Goal: Information Seeking & Learning: Find specific fact

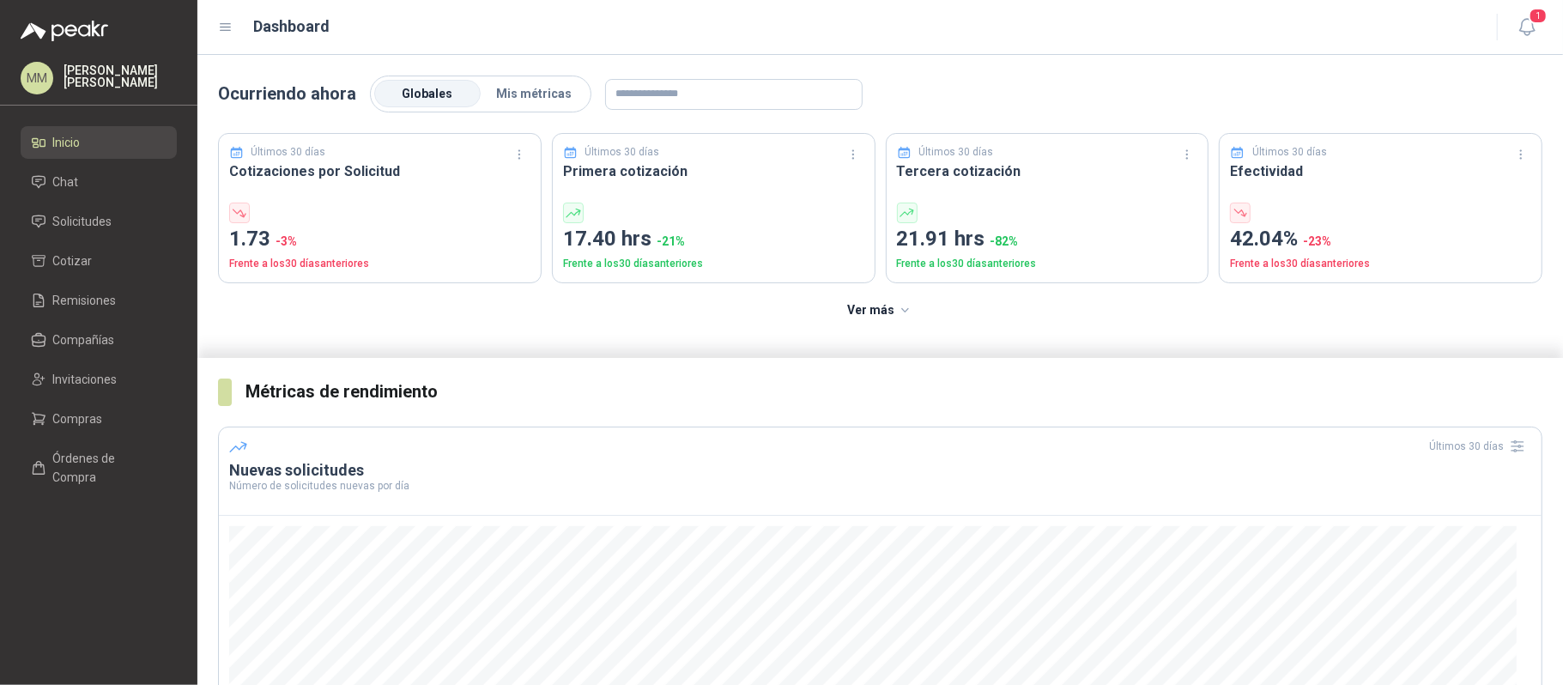
drag, startPoint x: 0, startPoint y: 0, endPoint x: 874, endPoint y: 11, distance: 874.1
click at [874, 11] on header "Dashboard 1" at bounding box center [880, 27] width 1366 height 55
click at [127, 220] on li "Solicitudes" at bounding box center [99, 221] width 136 height 19
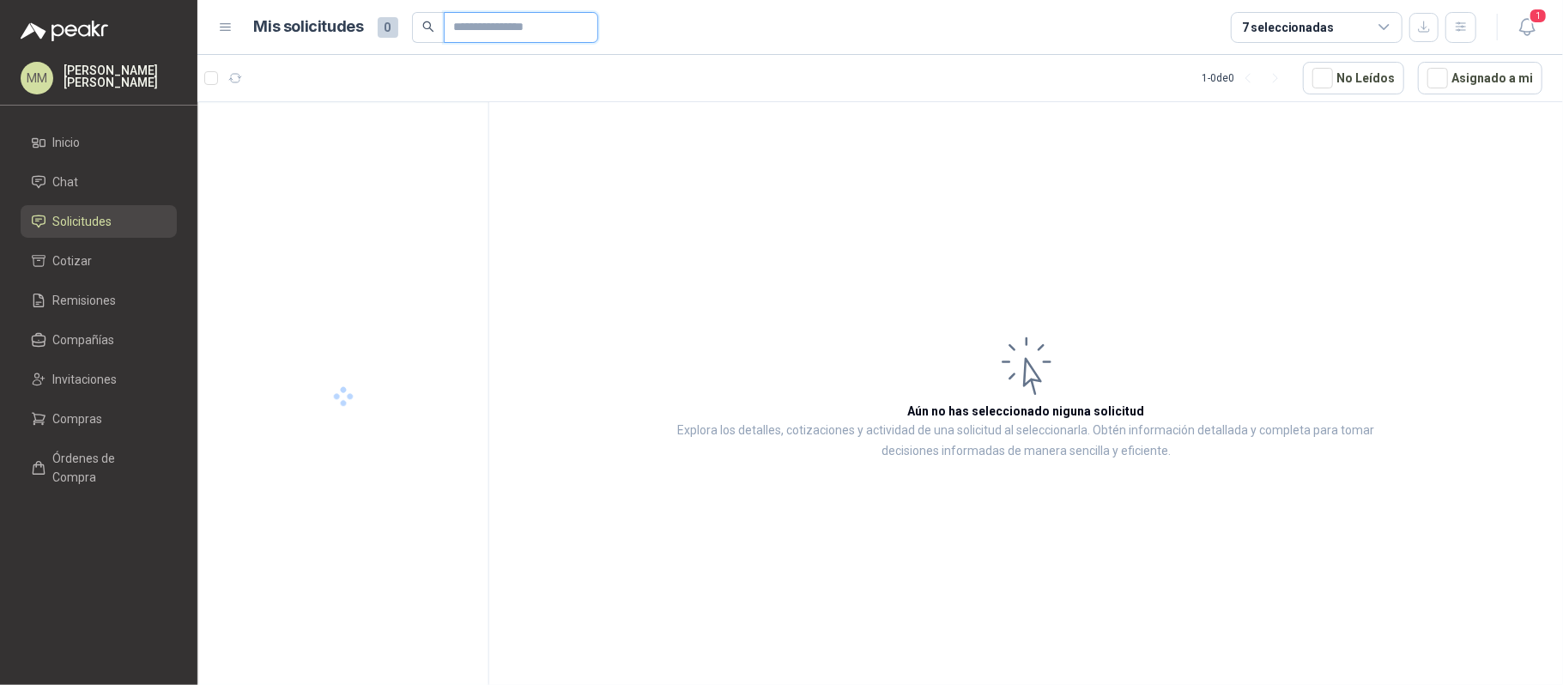
click at [500, 22] on input "text" at bounding box center [514, 27] width 120 height 29
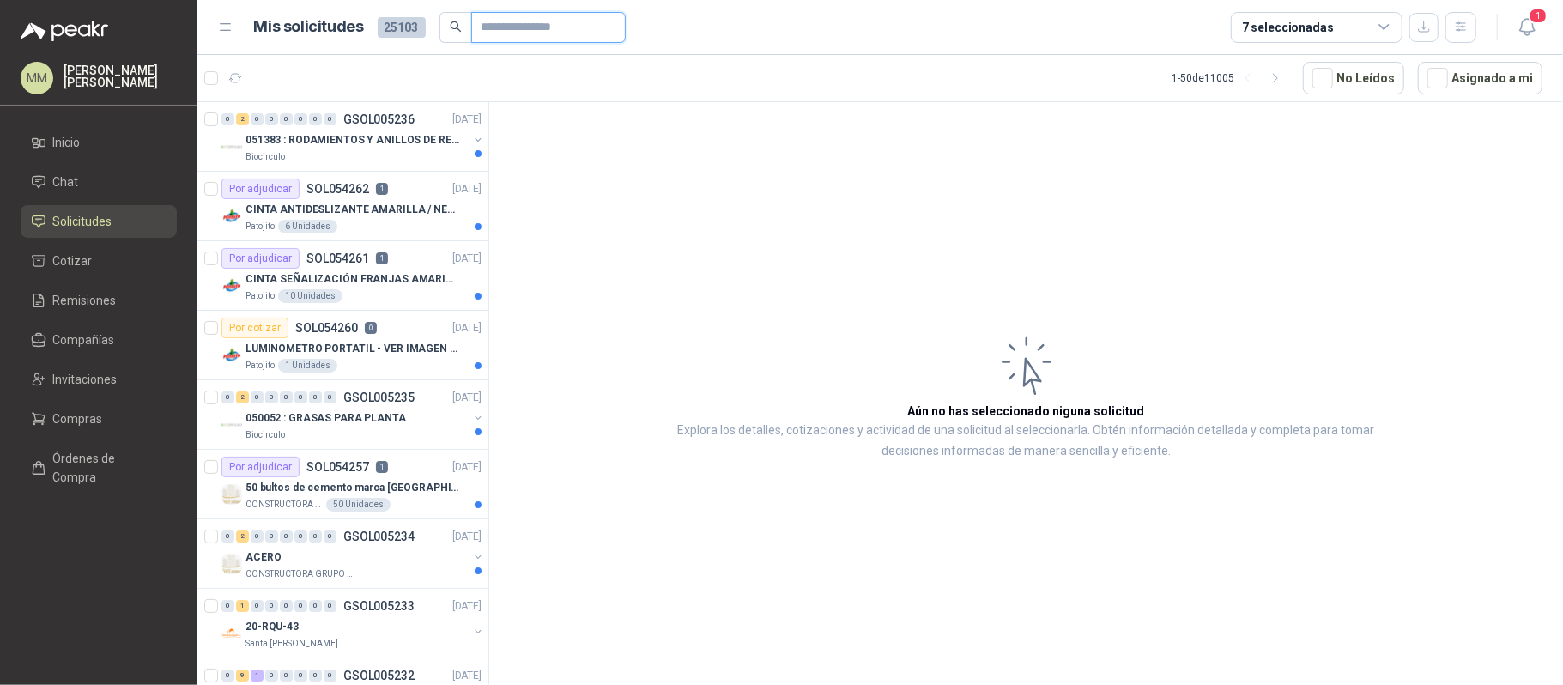
paste input "**********"
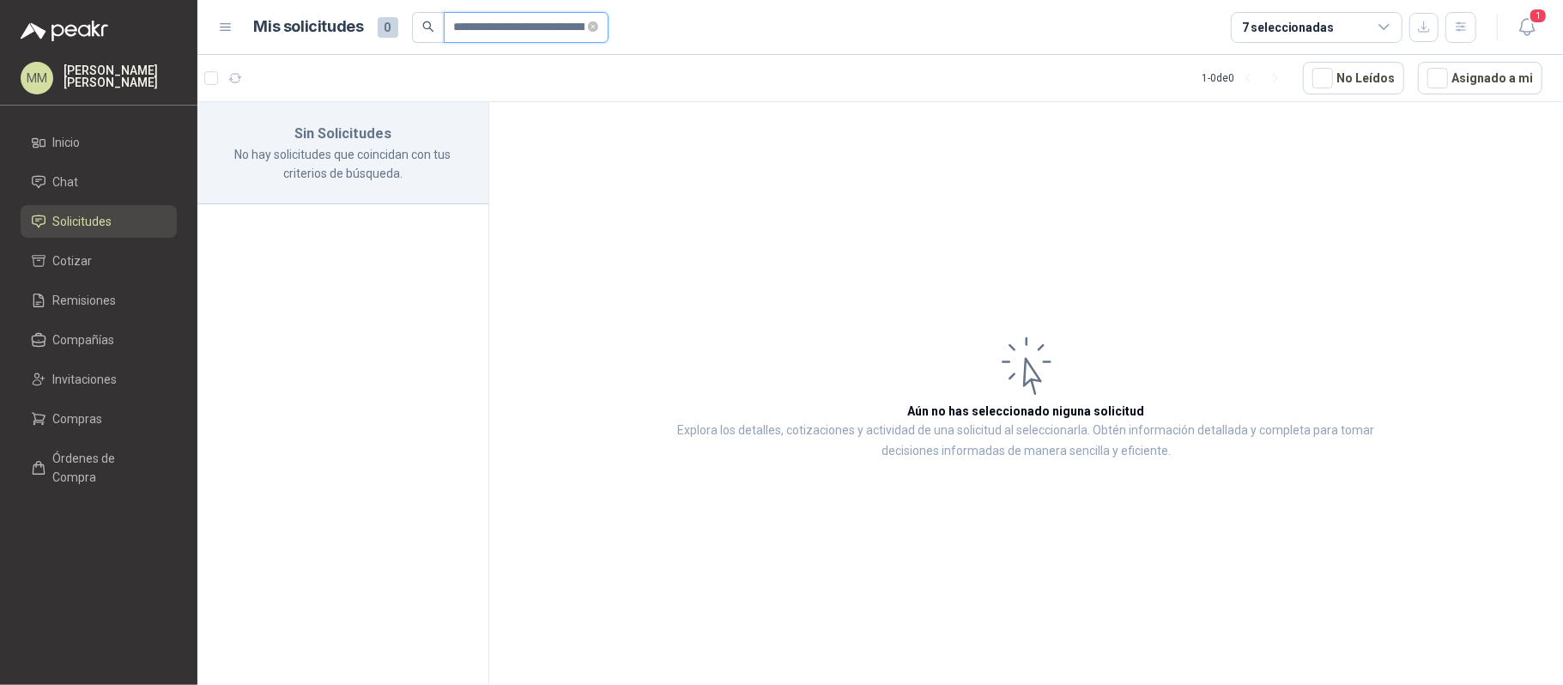
click at [513, 18] on input "**********" at bounding box center [519, 27] width 131 height 29
paste input "text"
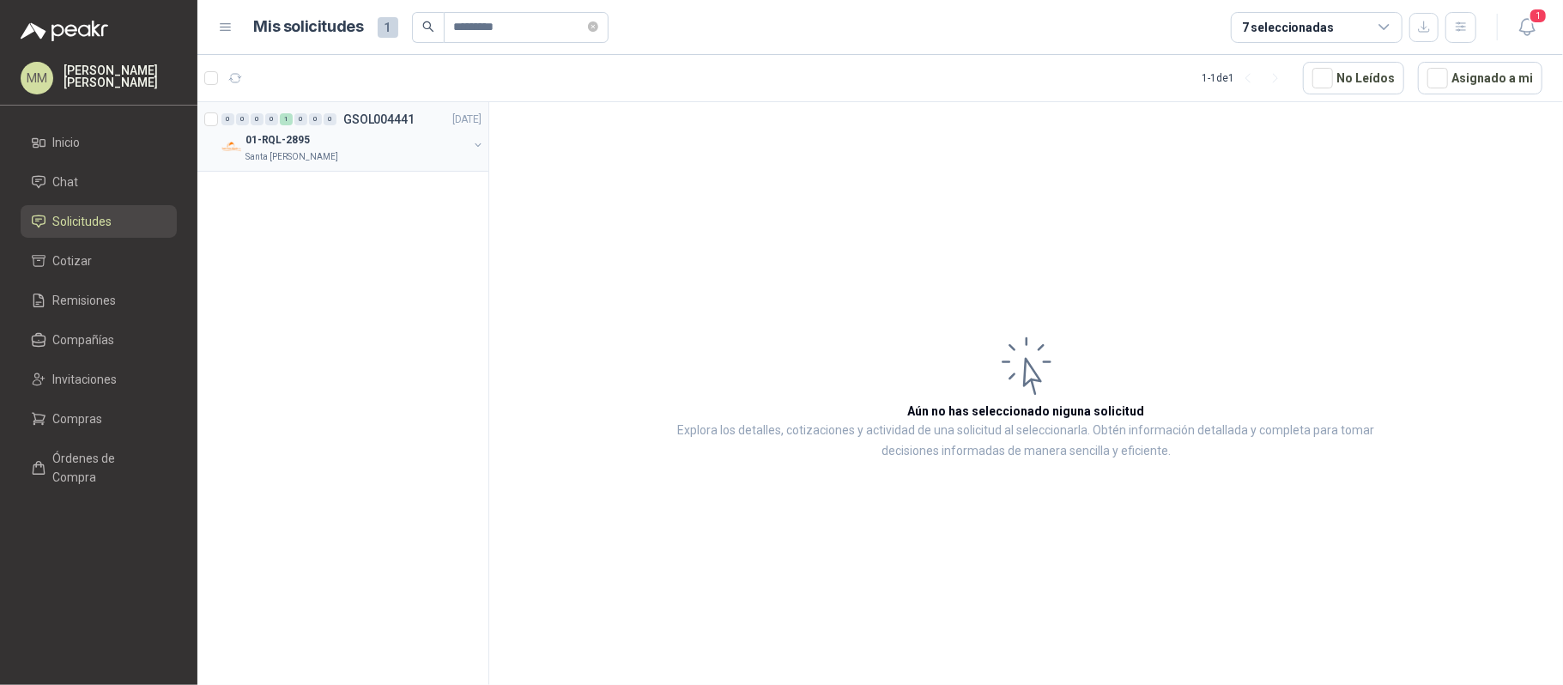
click at [474, 149] on button "button" at bounding box center [478, 145] width 14 height 14
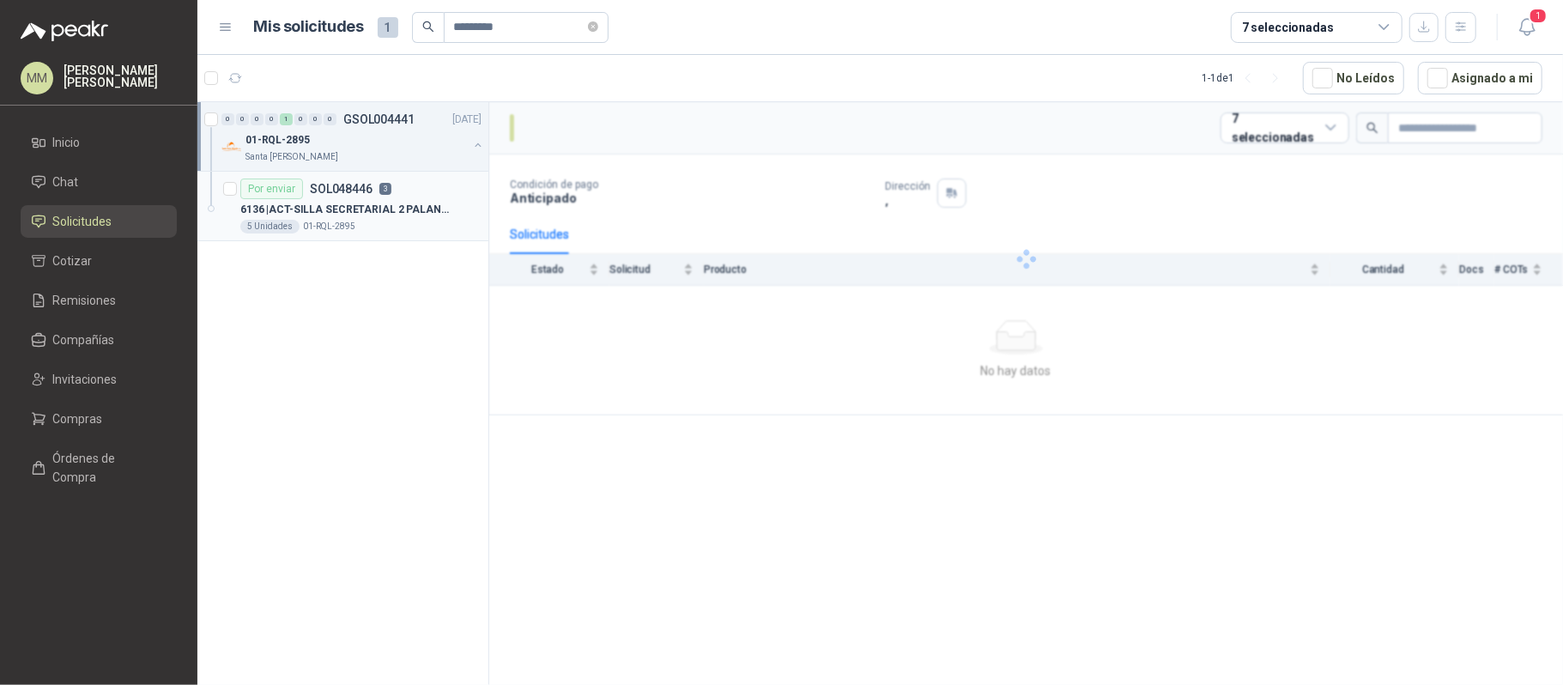
click at [406, 194] on div "Por enviar SOL048446 3" at bounding box center [360, 189] width 241 height 21
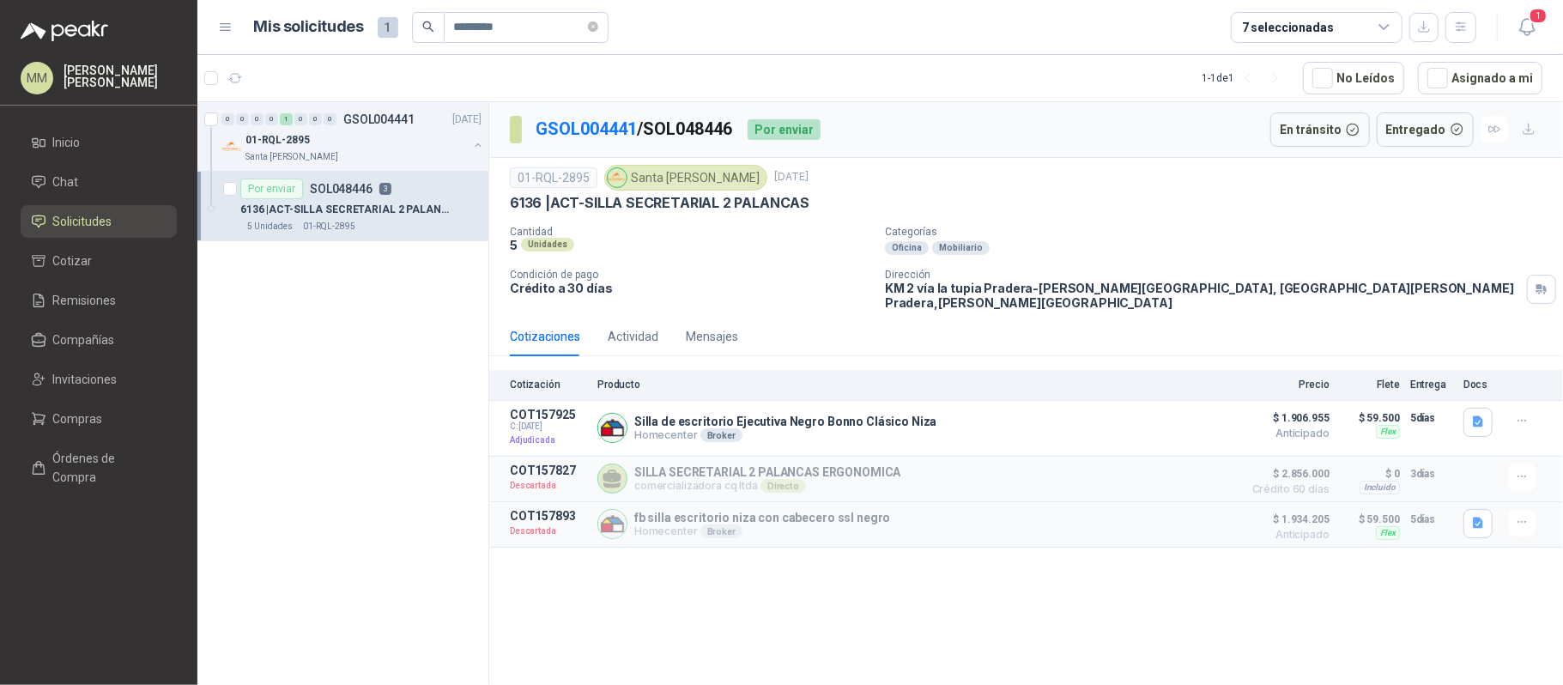
click at [705, 136] on p "GSOL004441 / SOL048446" at bounding box center [635, 129] width 198 height 27
copy p "SOL048446"
click at [993, 296] on p "KM 2 vía la tupia Pradera-Valle del Cauca, la Tupia Candelaria Pradera , Valle …" at bounding box center [1202, 295] width 635 height 29
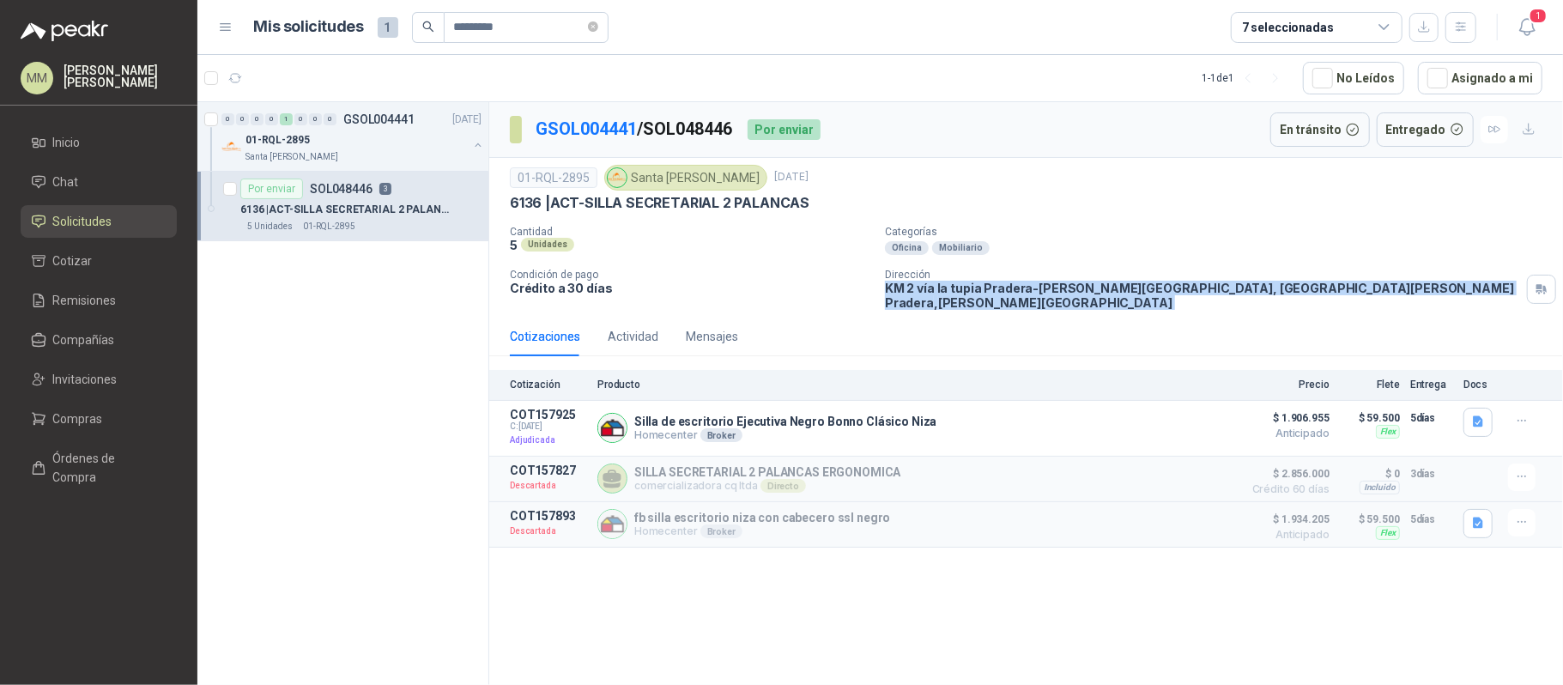
click at [993, 296] on p "KM 2 vía la tupia Pradera-Valle del Cauca, la Tupia Candelaria Pradera , Valle …" at bounding box center [1202, 295] width 635 height 29
copy div "KM 2 vía la tupia Pradera-Valle del Cauca, la Tupia Candelaria Pradera , Valle …"
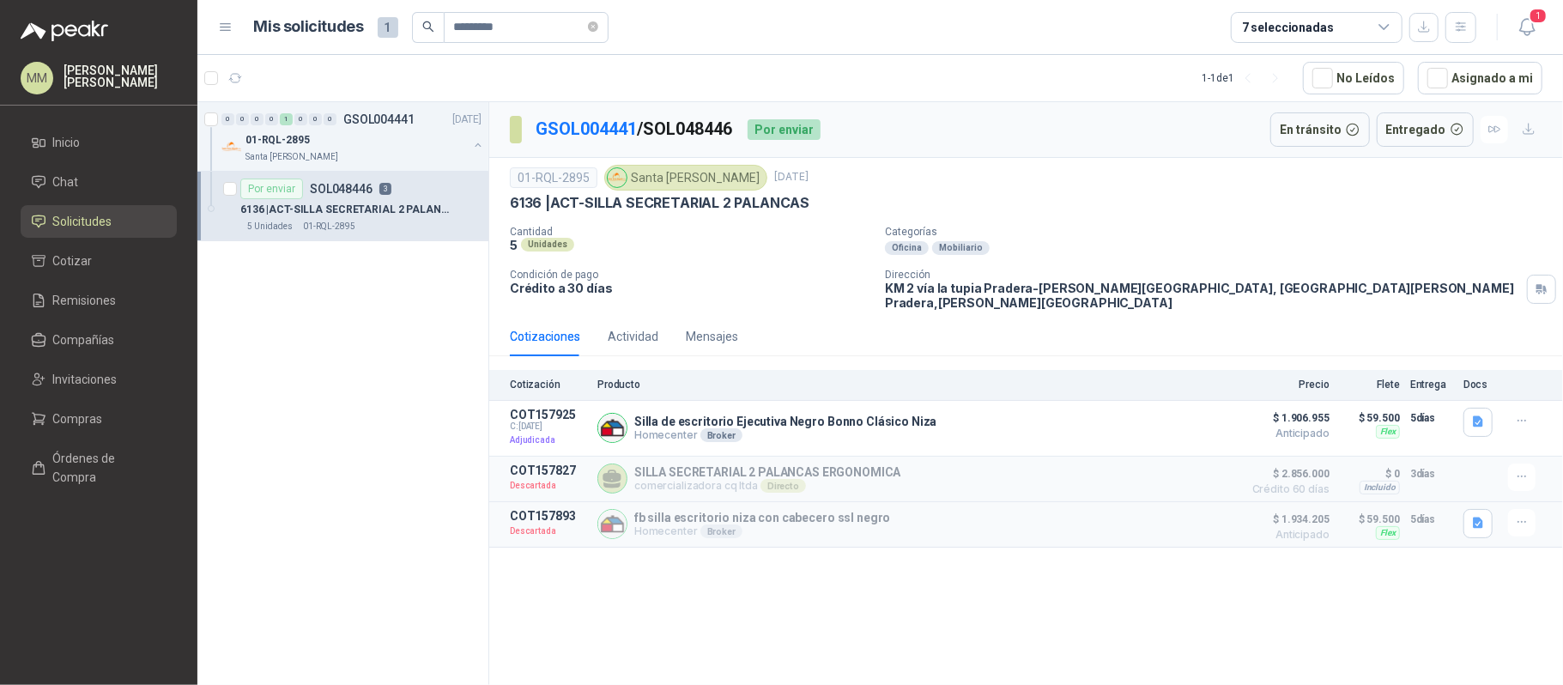
click at [651, 182] on div "Santa [PERSON_NAME]" at bounding box center [685, 178] width 163 height 26
copy div "Santa [PERSON_NAME]"
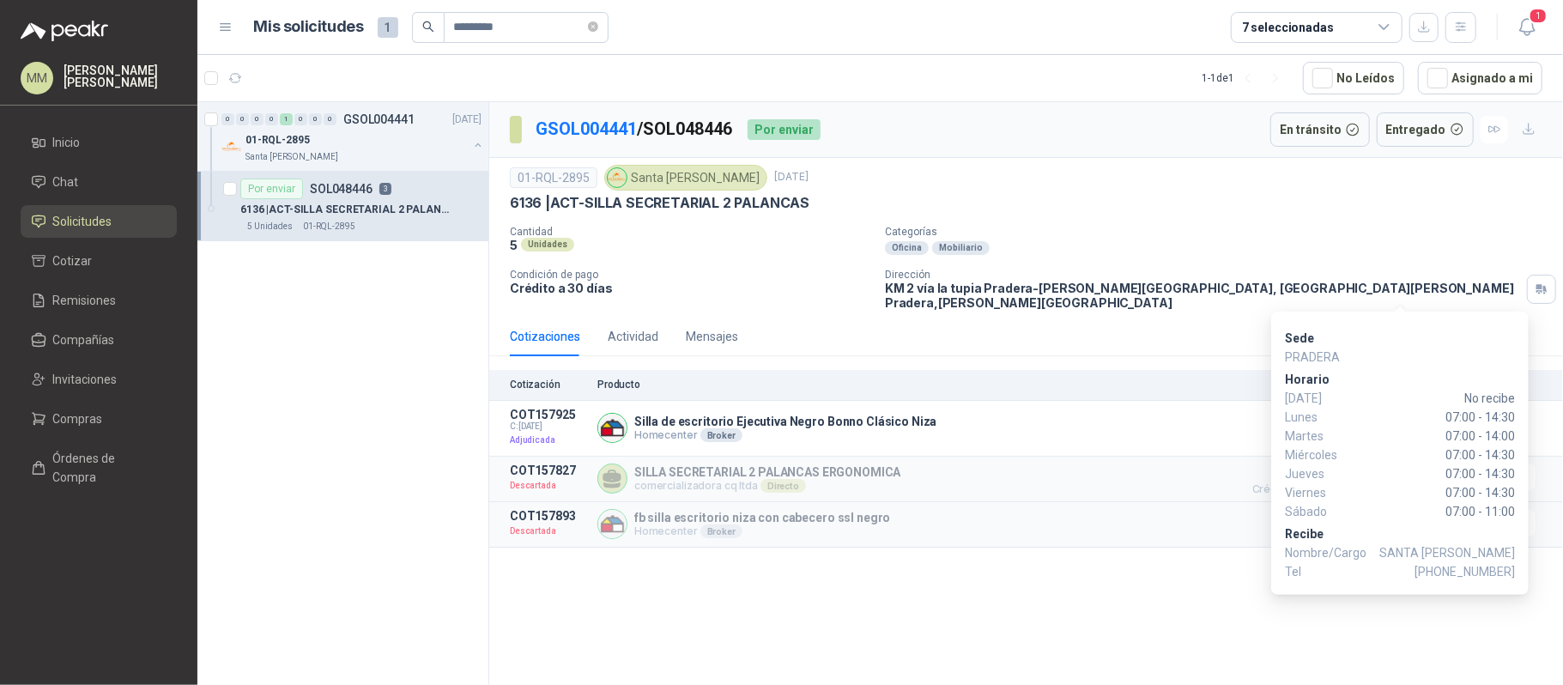
click at [1413, 546] on span "SANTA ANITA NAPOLES" at bounding box center [1448, 552] width 136 height 19
drag, startPoint x: 1413, startPoint y: 546, endPoint x: 1494, endPoint y: 546, distance: 80.7
click at [1494, 546] on span "SANTA ANITA NAPOLES" at bounding box center [1448, 552] width 136 height 19
click at [1487, 571] on span "+57 3176612557" at bounding box center [1465, 571] width 100 height 19
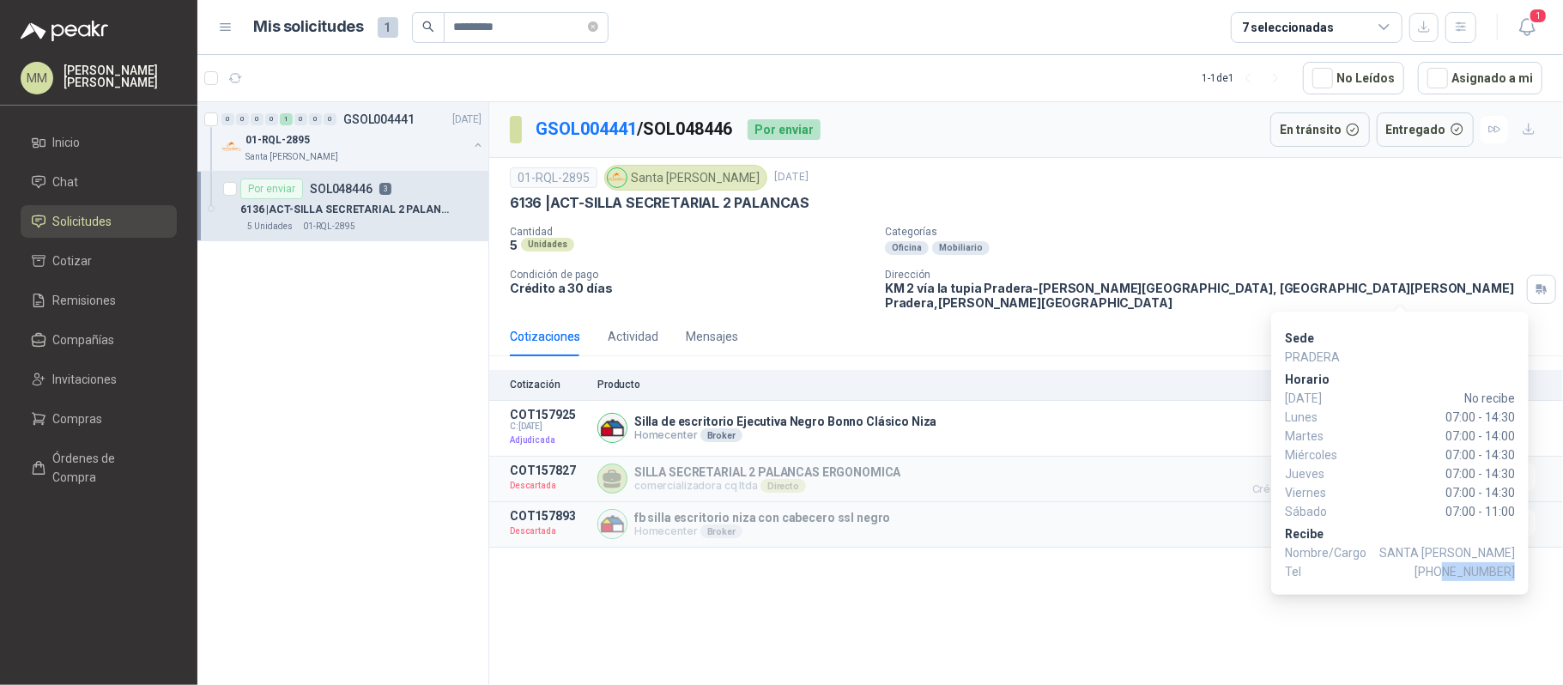
copy span "3176612557"
drag, startPoint x: 1285, startPoint y: 493, endPoint x: 1521, endPoint y: 513, distance: 236.9
click at [1521, 513] on div "Sede PRADERA Horario Domingo No recibe Lunes 07:00 - 14:30 Martes 07:00 - 14:00…" at bounding box center [1401, 453] width 258 height 283
click at [1399, 495] on span "07:00 - 14:30" at bounding box center [1434, 492] width 161 height 19
click at [1443, 493] on span "07:00 - 14:30" at bounding box center [1434, 492] width 161 height 19
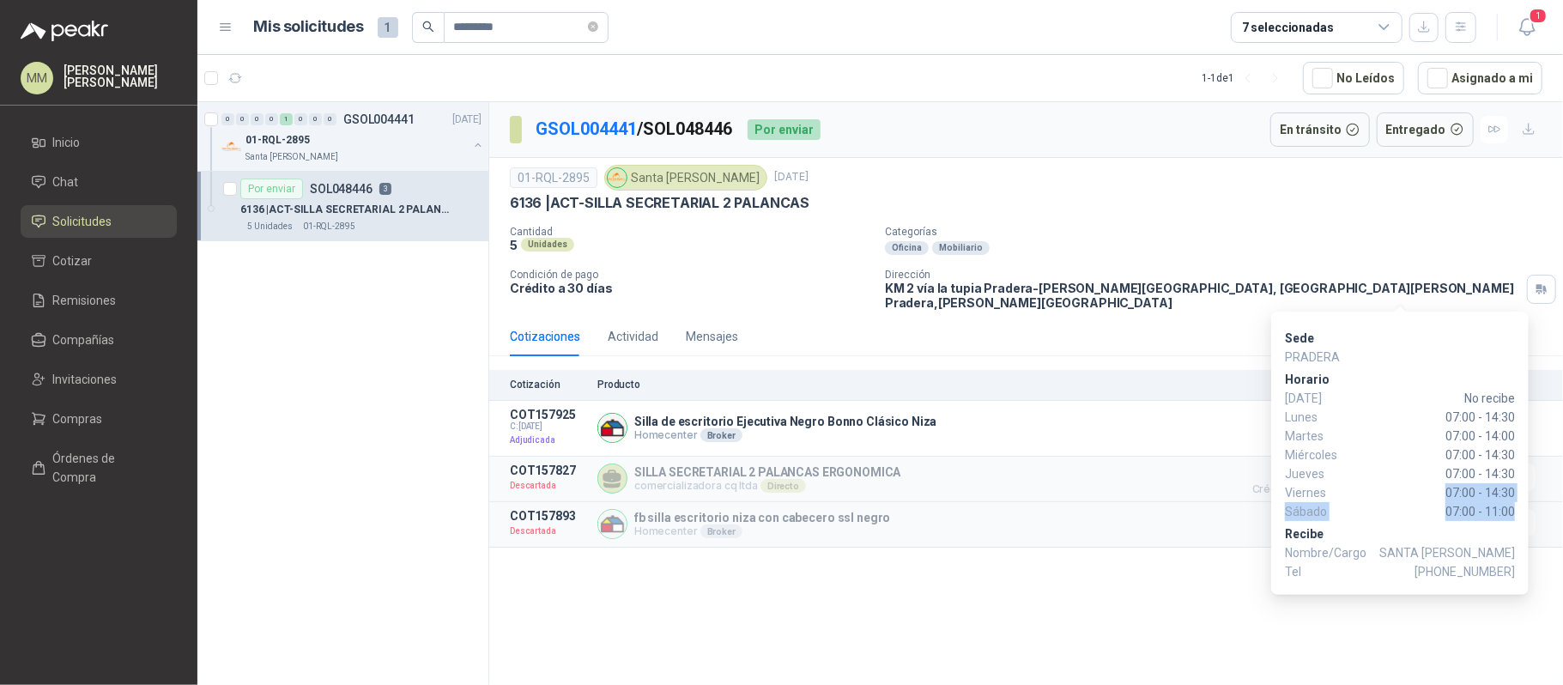
drag, startPoint x: 1447, startPoint y: 489, endPoint x: 1526, endPoint y: 509, distance: 81.6
click at [1526, 509] on div "Sede PRADERA Horario Domingo No recibe Lunes 07:00 - 14:30 Martes 07:00 - 14:00…" at bounding box center [1401, 453] width 258 height 283
copy div "07:00 - 14:30 Sábado 07:00 - 11:00"
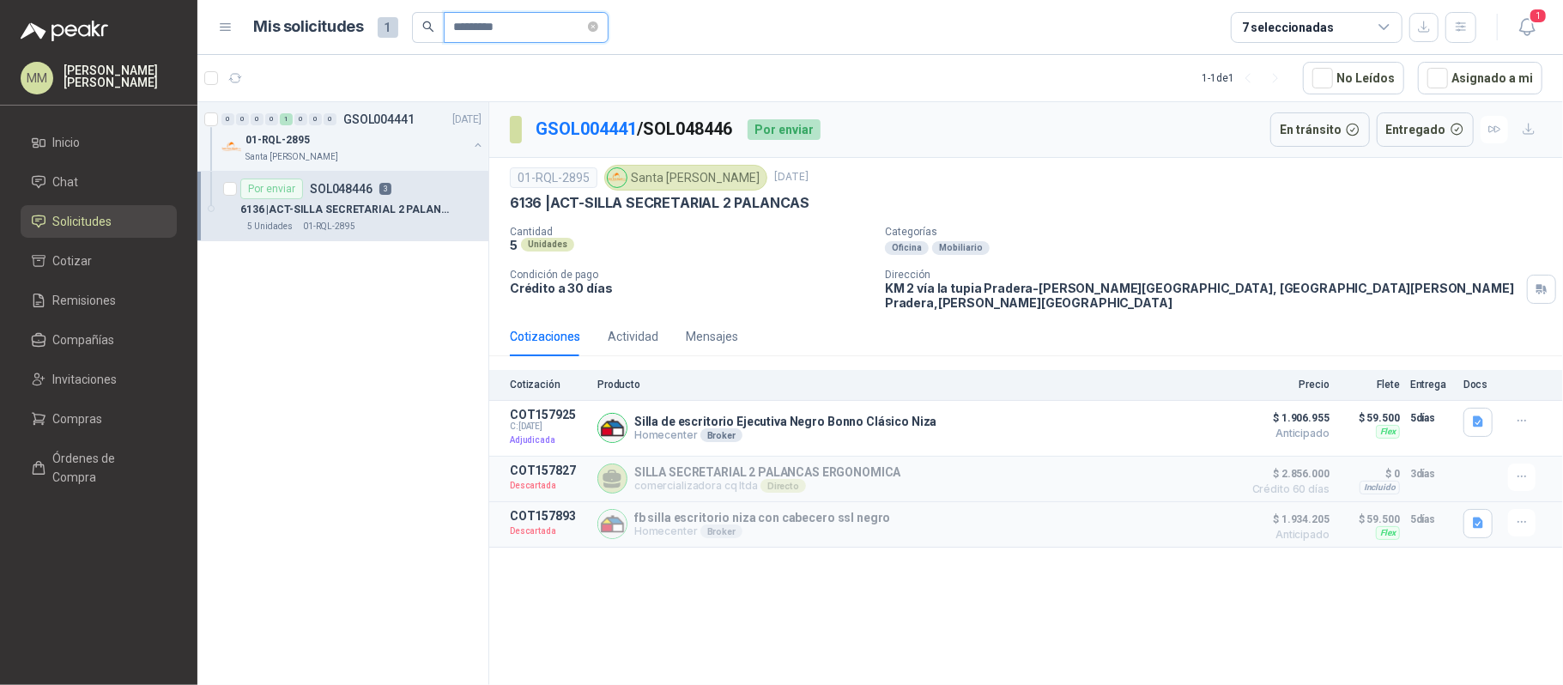
click at [501, 21] on input "*********" at bounding box center [519, 27] width 131 height 29
paste input "text"
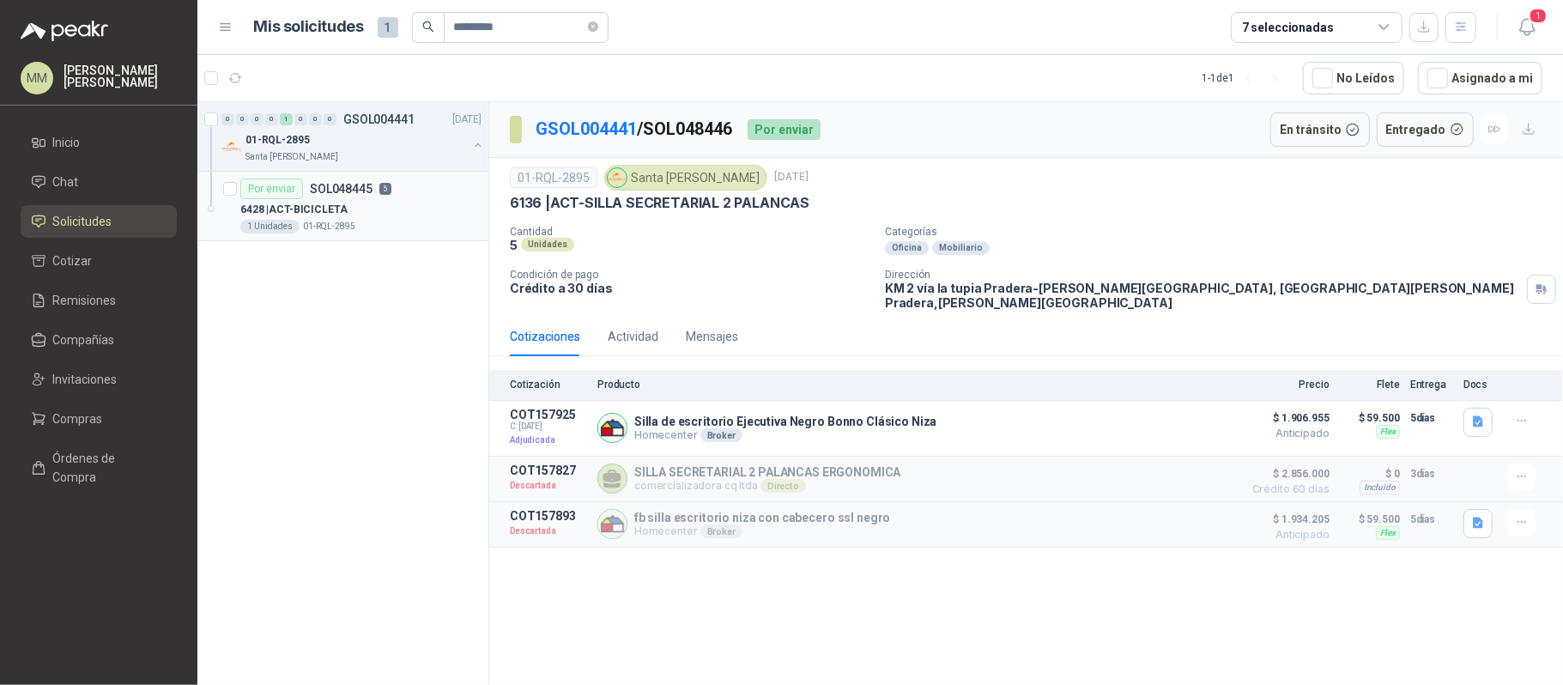
click at [424, 216] on div "6428 | ACT-BICICLETA" at bounding box center [360, 209] width 241 height 21
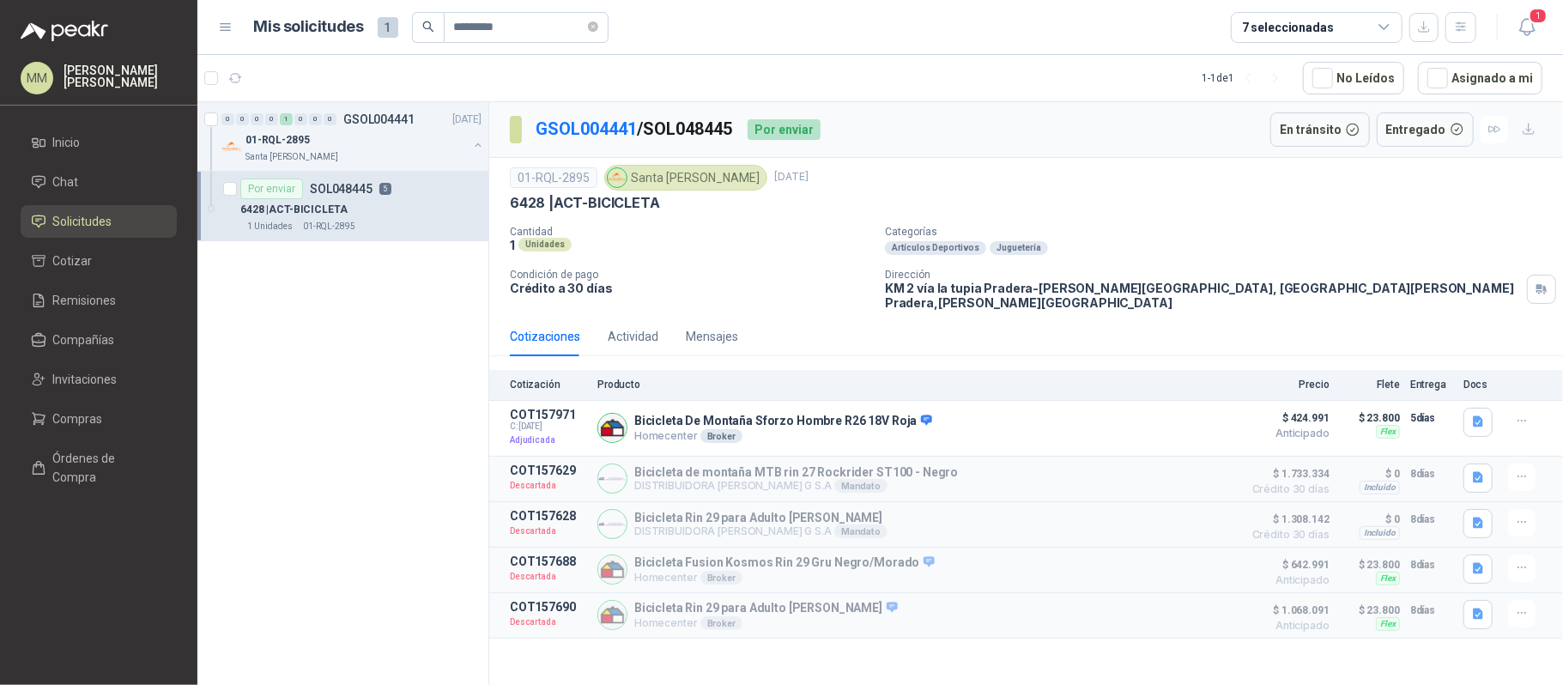
click at [723, 128] on p "GSOL004441 / SOL048445" at bounding box center [635, 129] width 198 height 27
copy p "SOL048445"
click at [543, 38] on input "*********" at bounding box center [519, 27] width 131 height 29
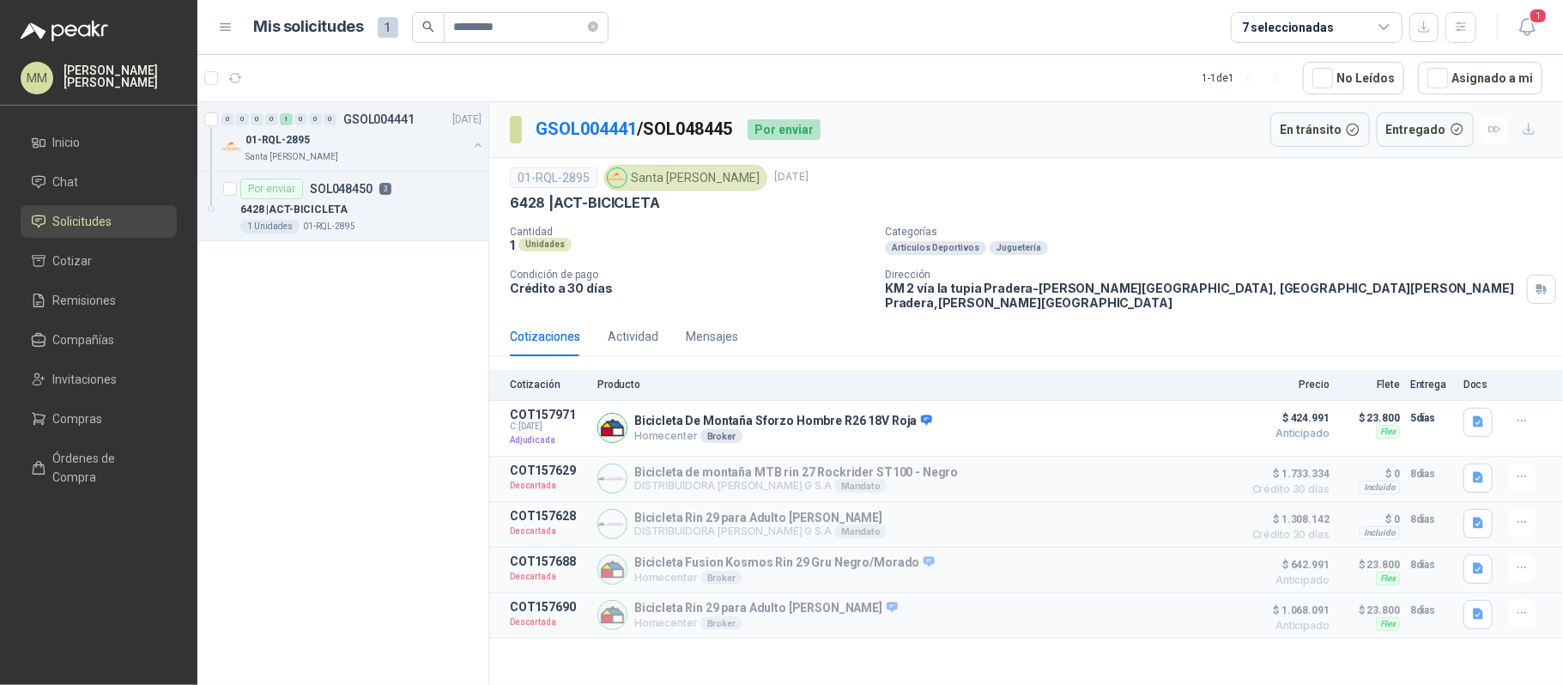
click at [422, 210] on div "6428 | ACT-BICICLETA" at bounding box center [360, 209] width 241 height 21
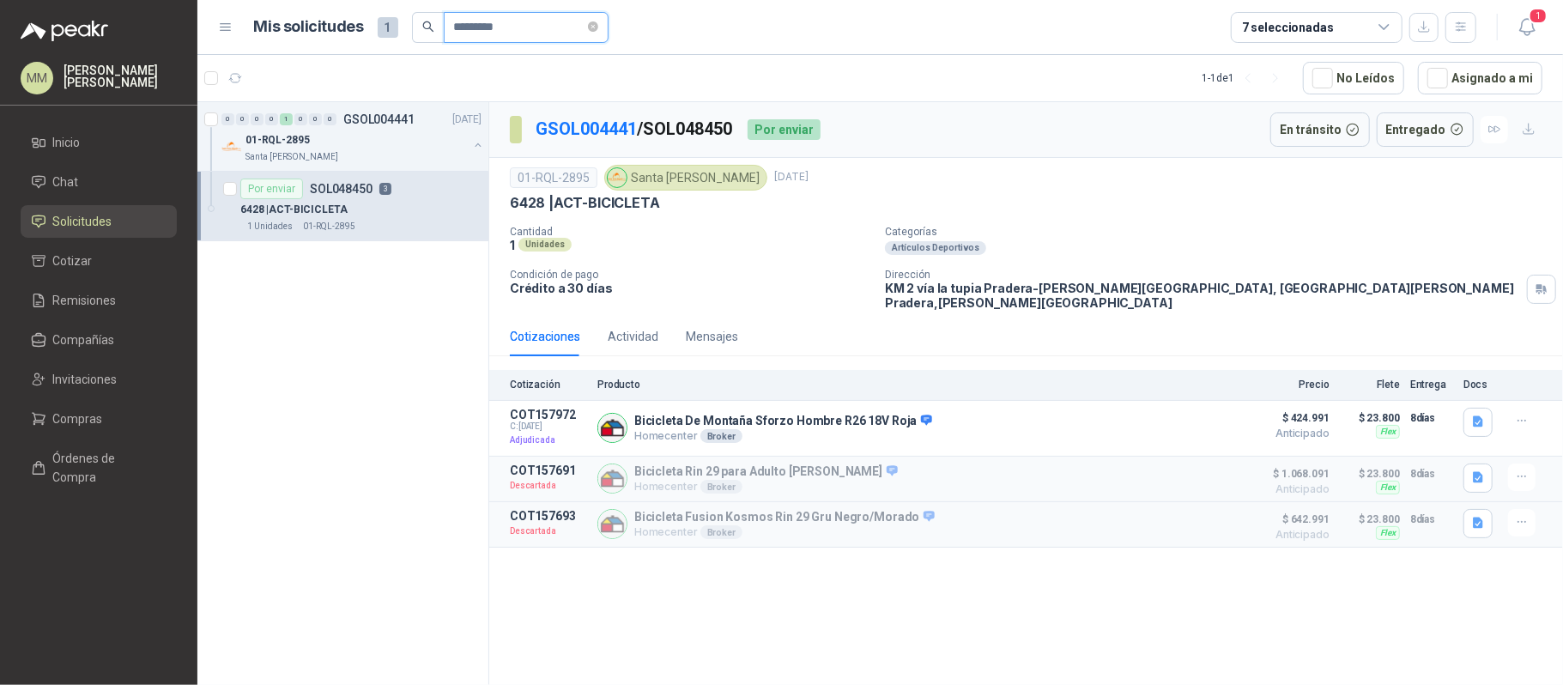
click at [471, 17] on input "*********" at bounding box center [519, 27] width 131 height 29
paste input "text"
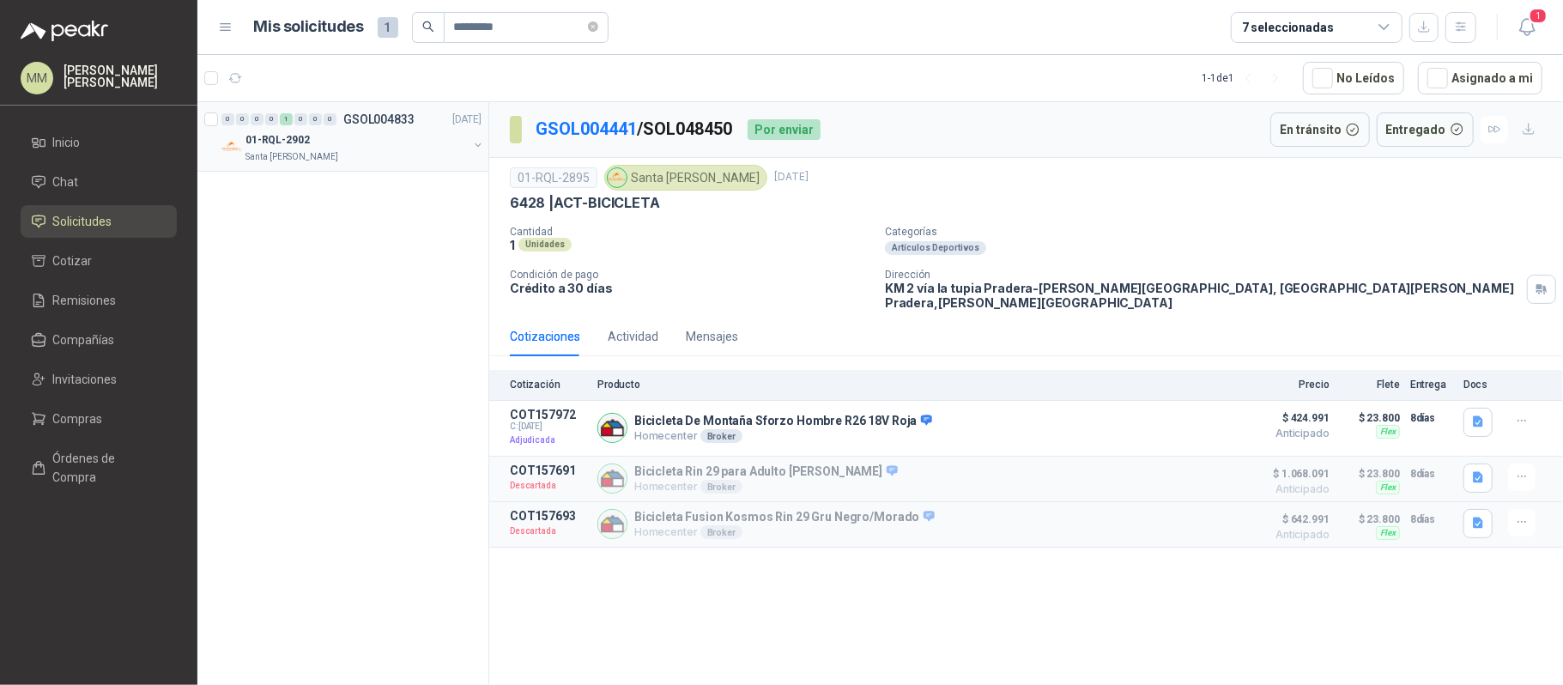
click at [475, 143] on button "button" at bounding box center [478, 145] width 14 height 14
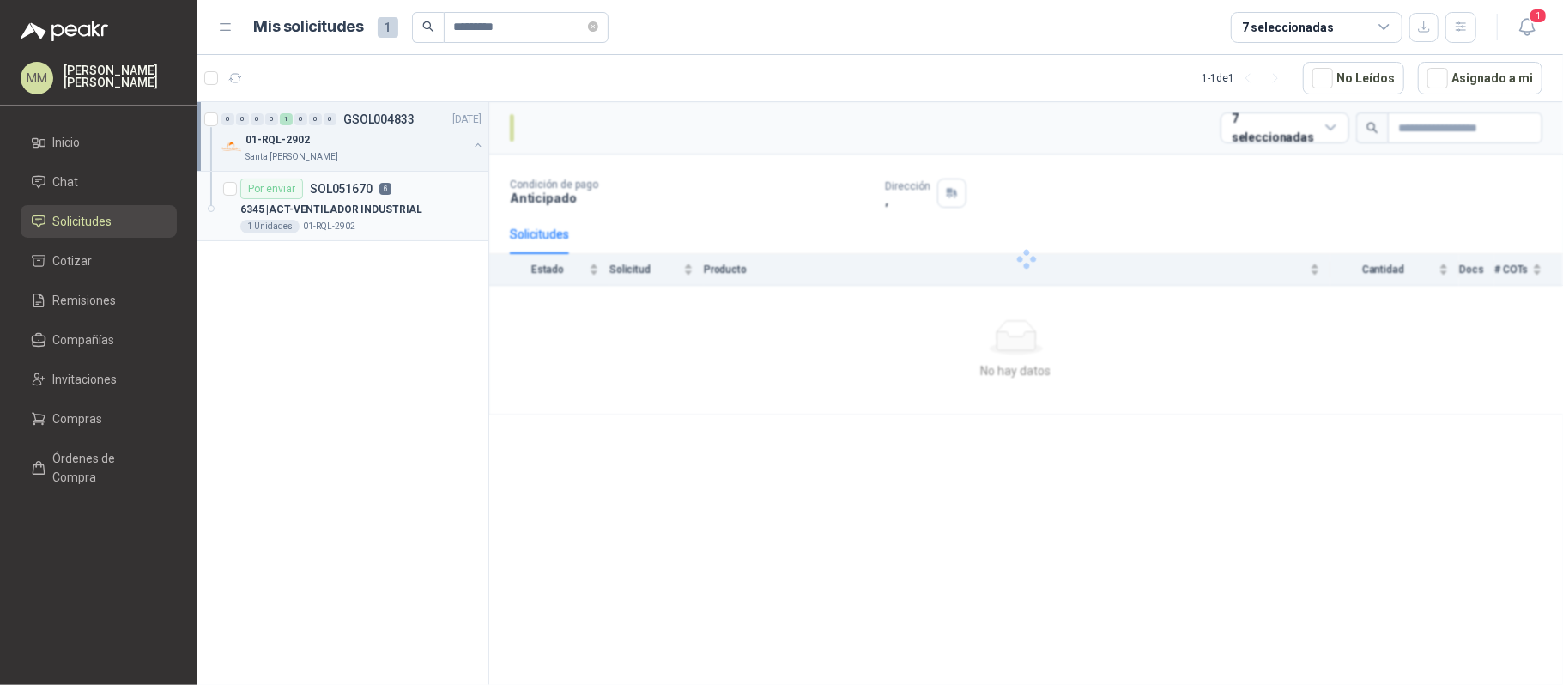
click at [422, 210] on div "6345 | ACT-VENTILADOR INDUSTRIAL" at bounding box center [360, 209] width 241 height 21
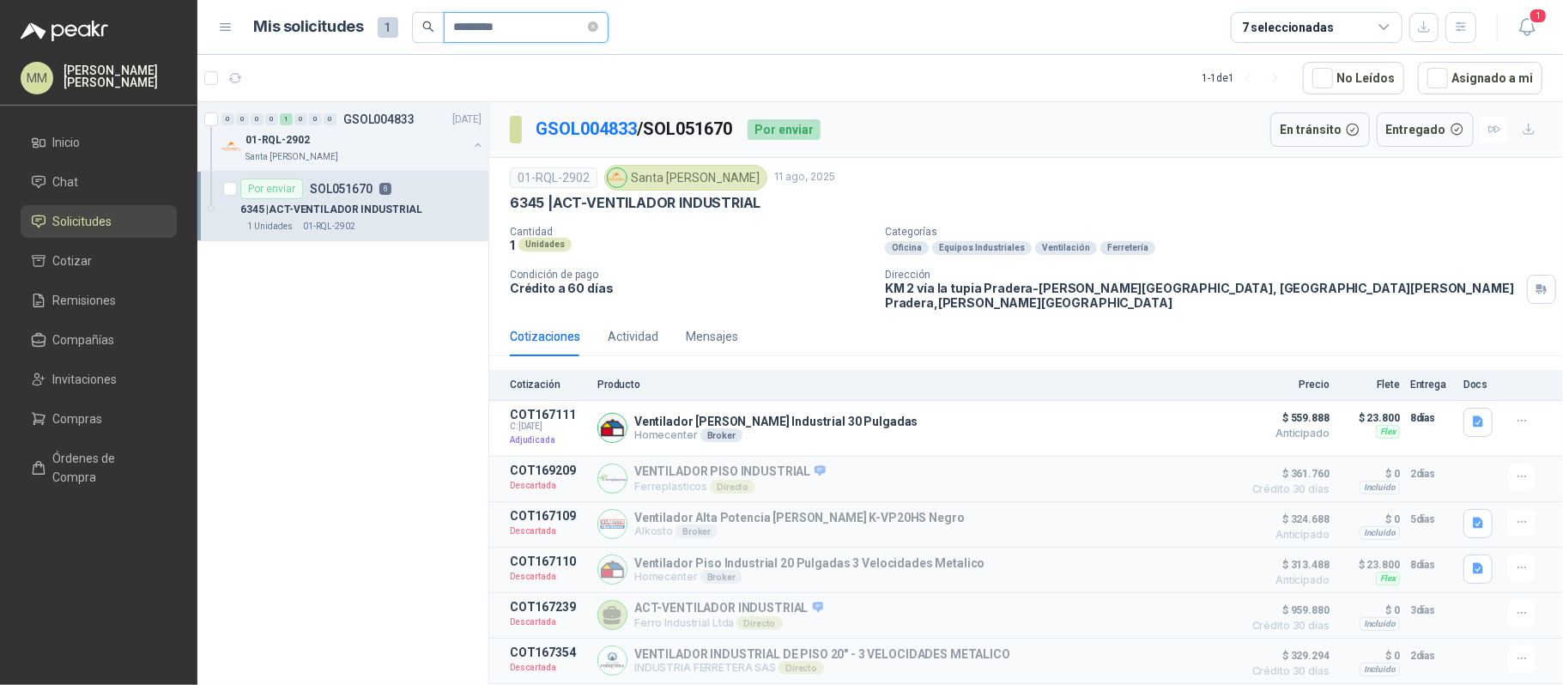
click at [537, 21] on input "*********" at bounding box center [519, 27] width 131 height 29
paste input "text"
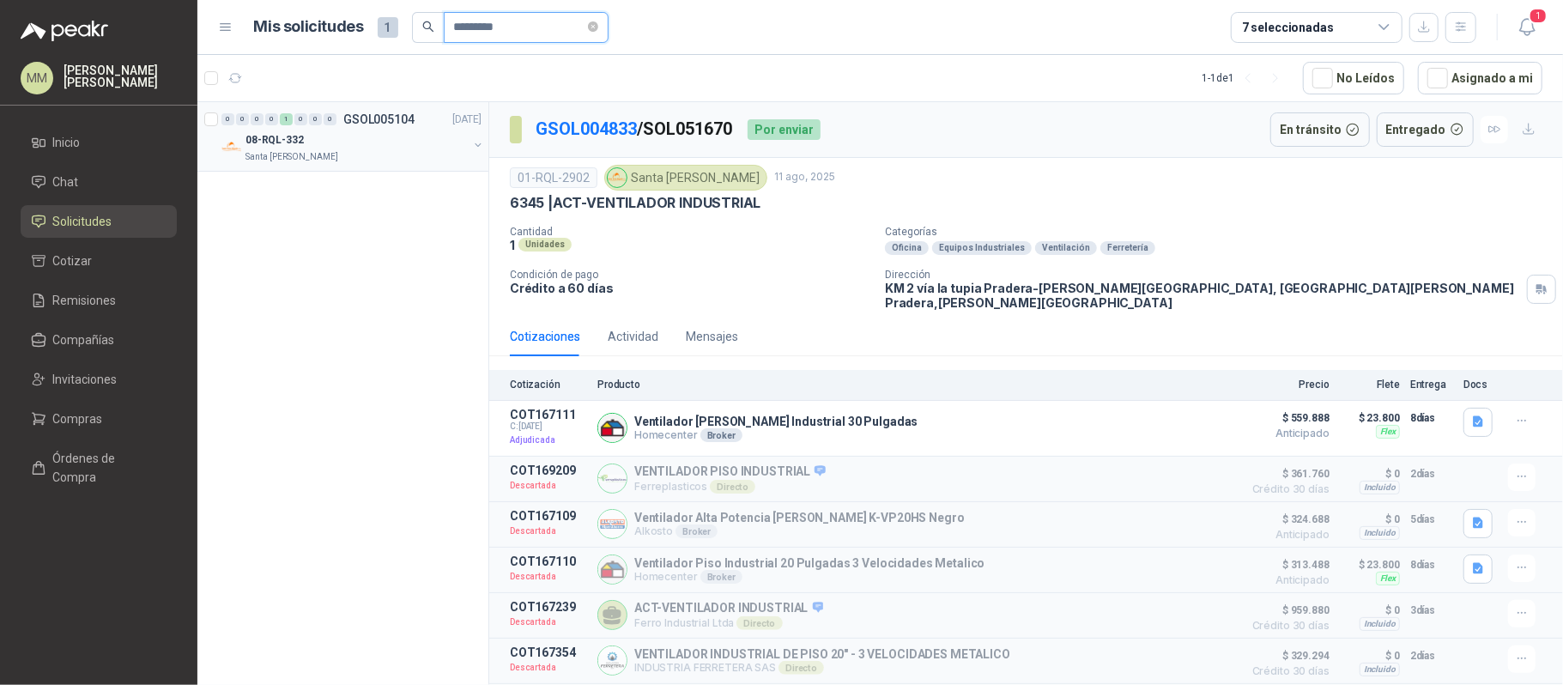
type input "*********"
click at [475, 145] on button "button" at bounding box center [478, 145] width 14 height 14
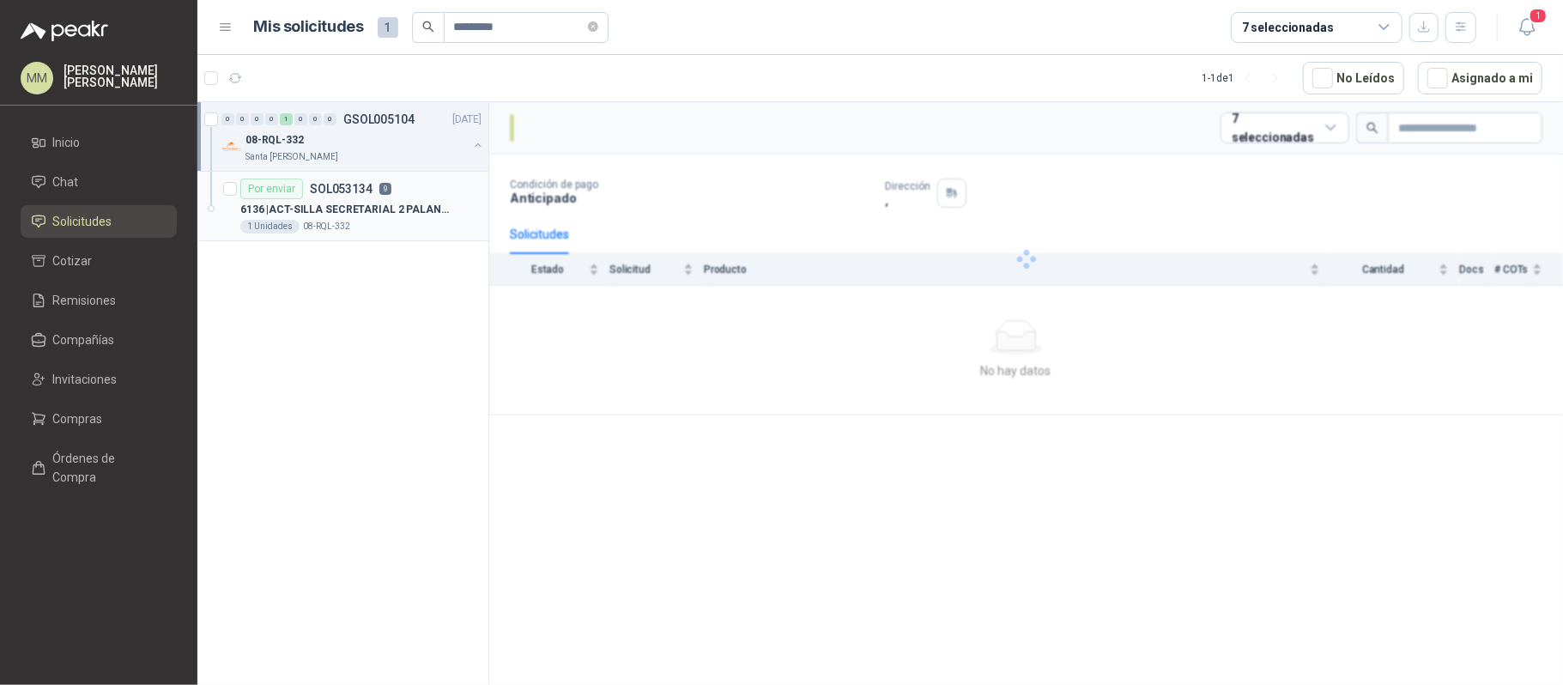
click at [445, 213] on p "6136 | ACT-SILLA SECRETARIAL 2 PALANCAS" at bounding box center [347, 210] width 214 height 16
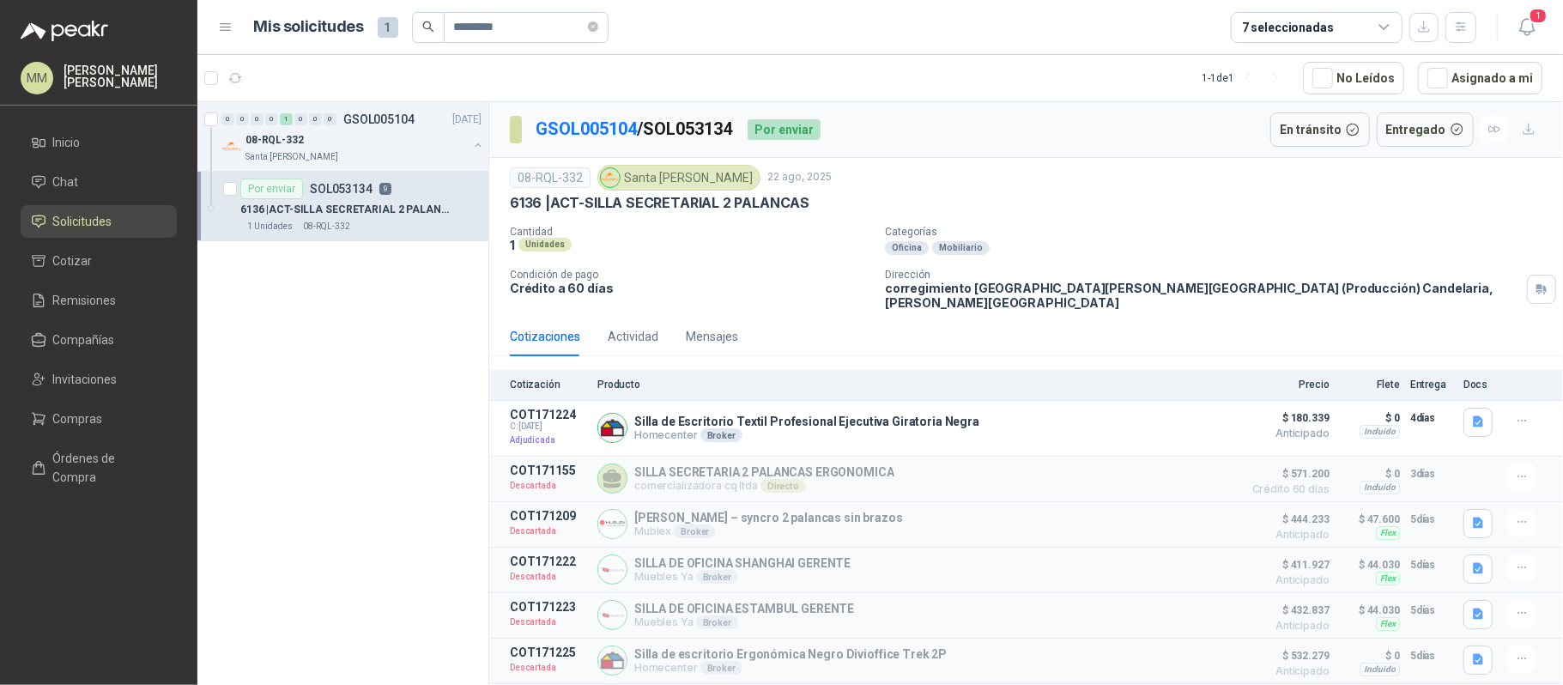
click at [915, 293] on p "corregimiento San Joaquín Candelaria Valle del Cauca (Producción) Candelaria , …" at bounding box center [1202, 295] width 635 height 29
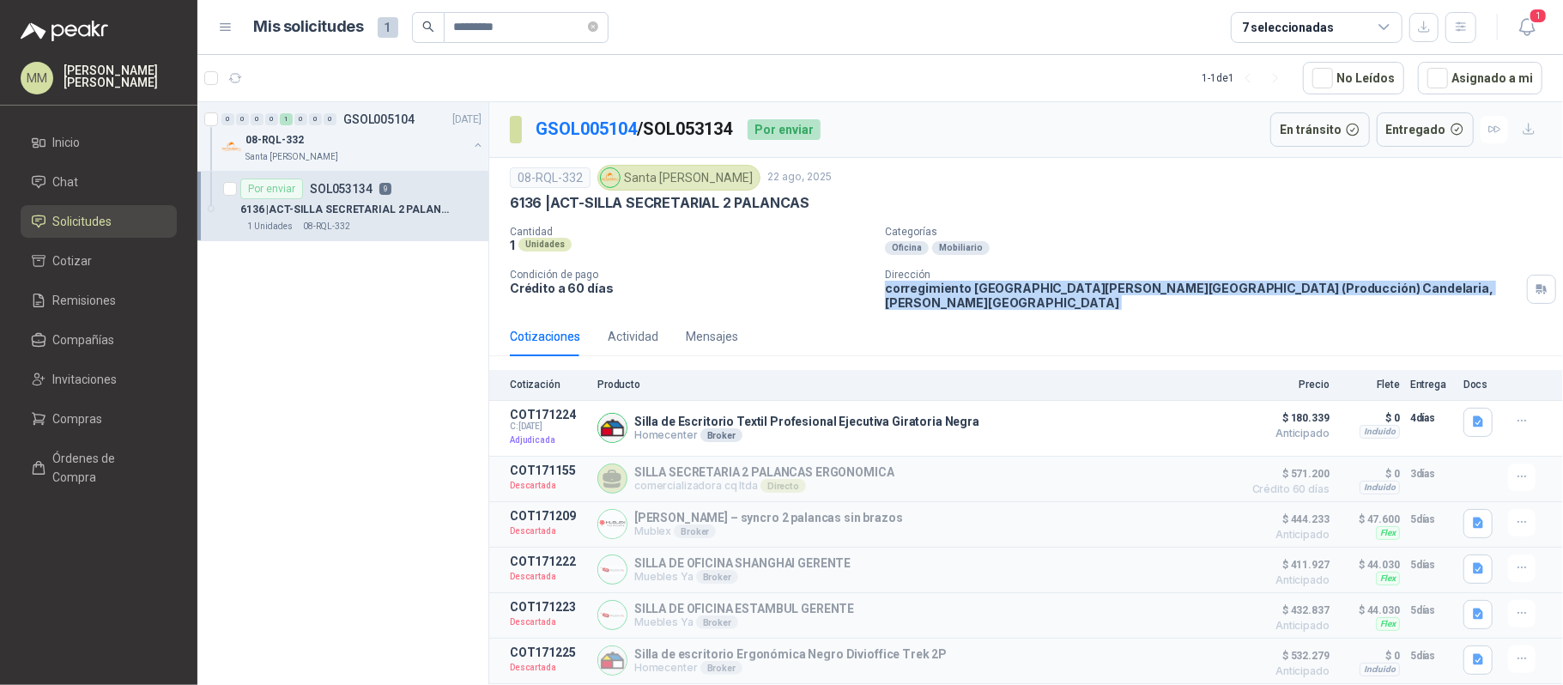
click at [915, 293] on p "corregimiento San Joaquín Candelaria Valle del Cauca (Producción) Candelaria , …" at bounding box center [1202, 295] width 635 height 29
copy div "corregimiento San Joaquín Candelaria Valle del Cauca (Producción) Candelaria , …"
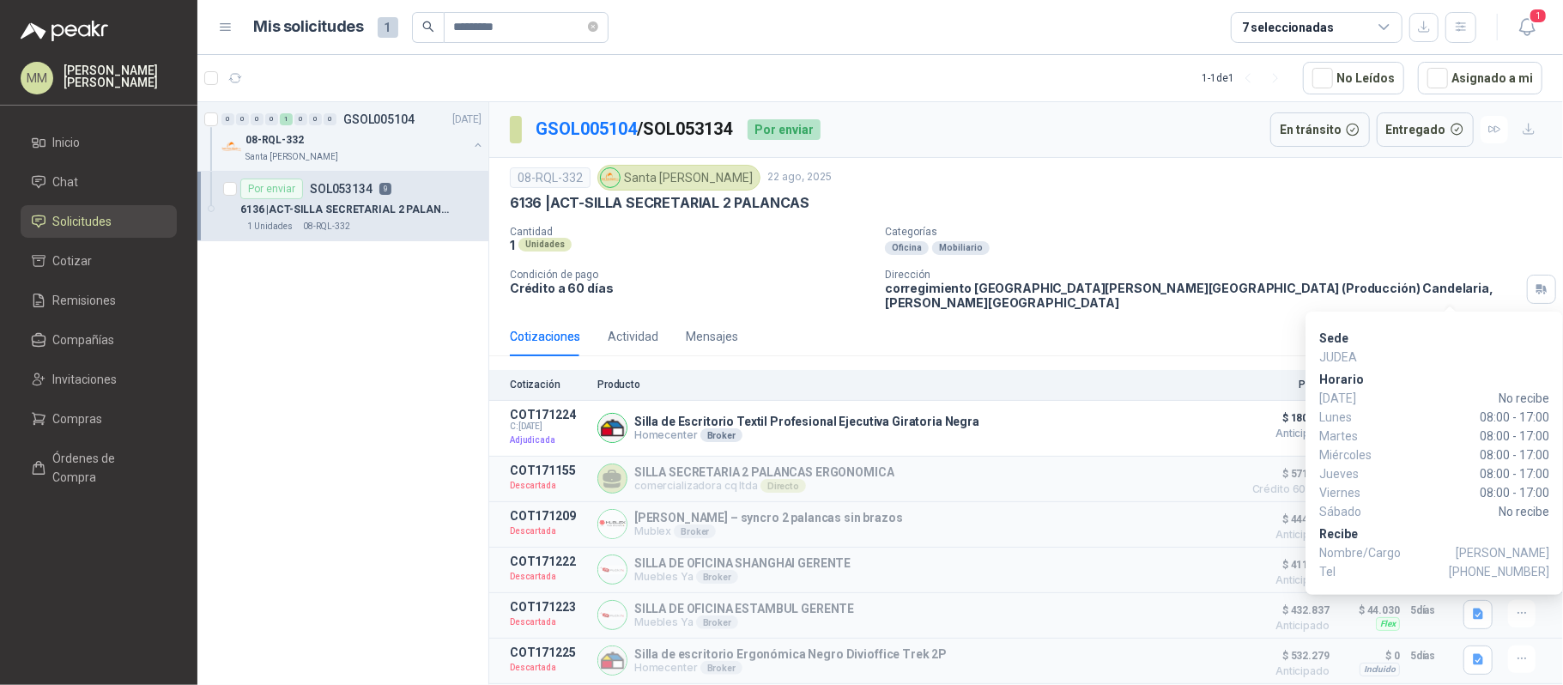
click at [1456, 543] on span "LIBARDO ESCOBAR" at bounding box center [1503, 552] width 94 height 19
click at [1467, 548] on span "LIBARDO ESCOBAR" at bounding box center [1503, 552] width 94 height 19
drag, startPoint x: 1467, startPoint y: 548, endPoint x: 1506, endPoint y: 556, distance: 39.6
click at [1506, 556] on span "LIBARDO ESCOBAR" at bounding box center [1503, 552] width 94 height 19
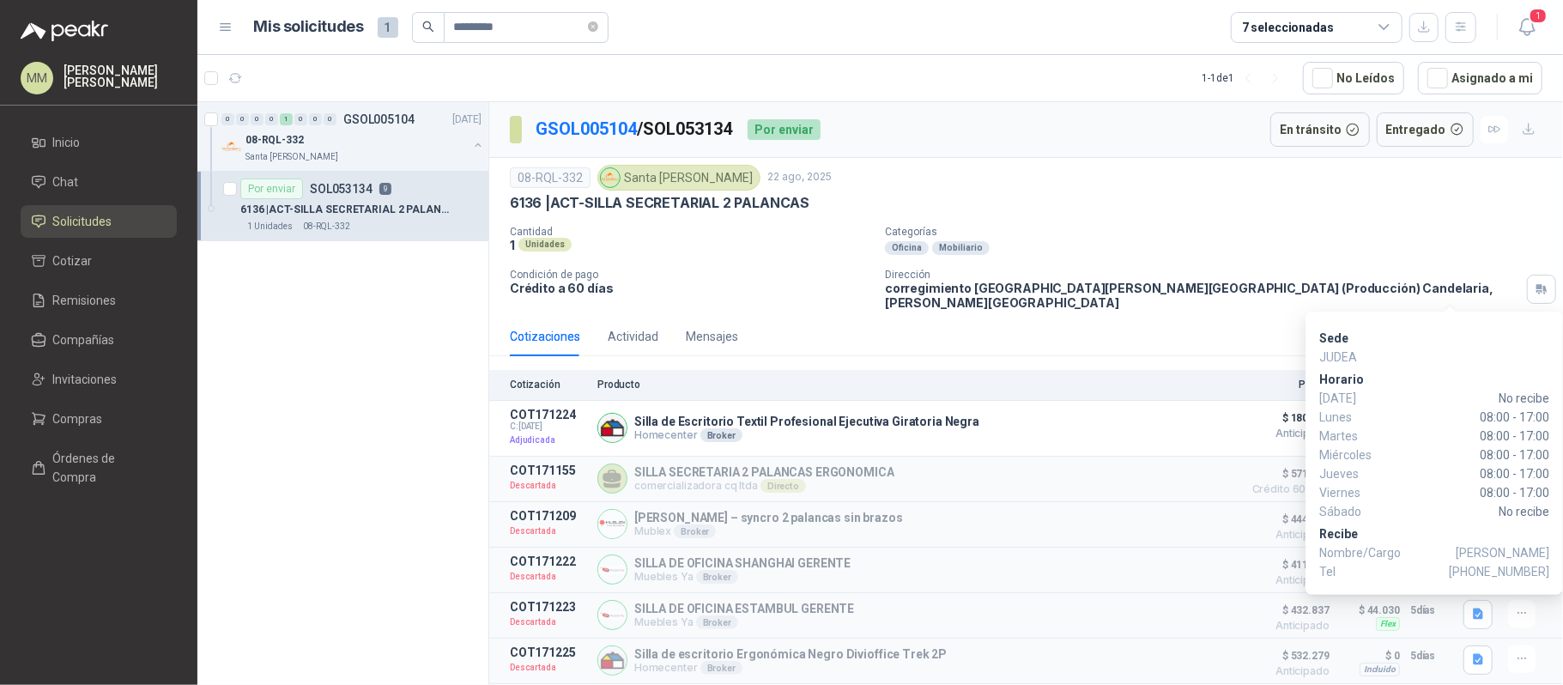
click at [1520, 574] on span "+57 3104398799" at bounding box center [1499, 571] width 100 height 19
copy span "3104398799"
drag, startPoint x: 1478, startPoint y: 486, endPoint x: 1557, endPoint y: 489, distance: 78.2
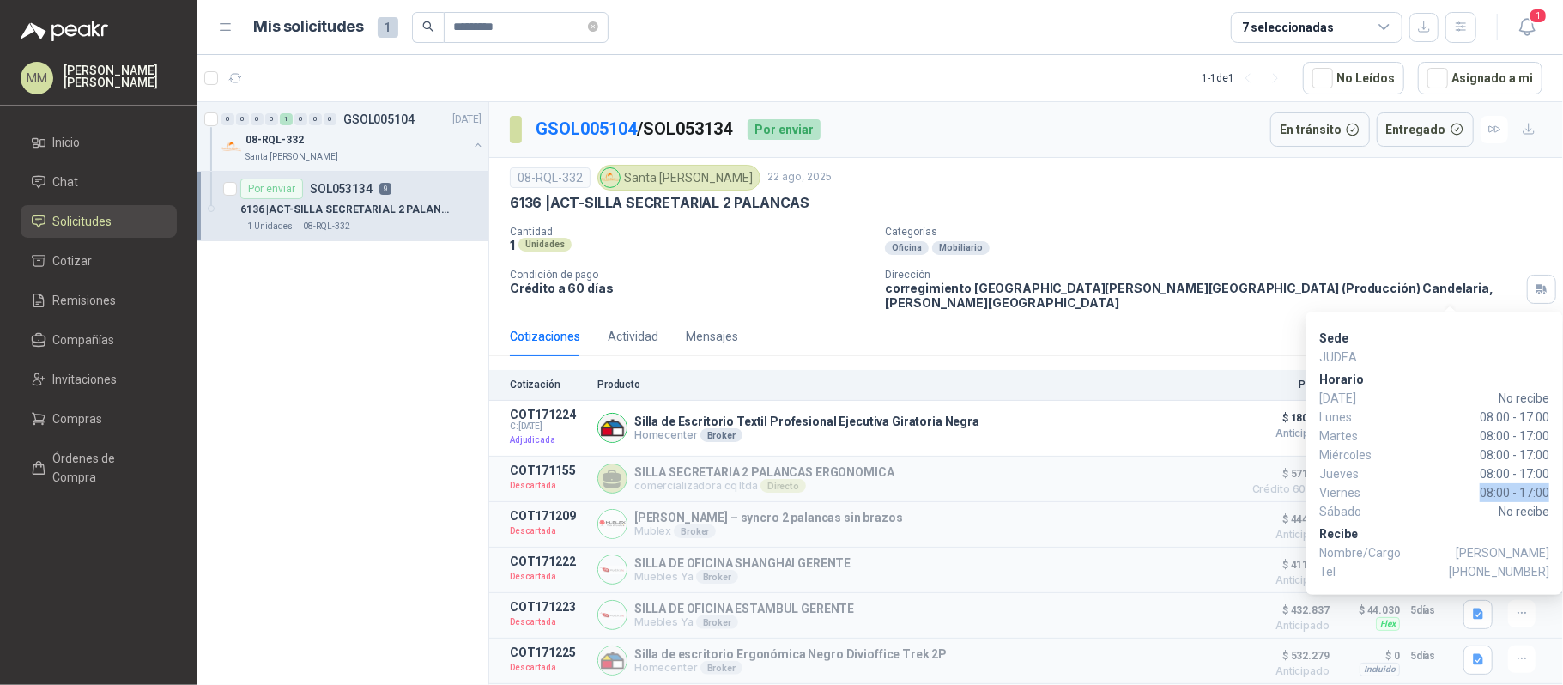
click at [1557, 489] on div "Sede JUDEA Horario Domingo No recibe Lunes 08:00 - 17:00 Martes 08:00 - 17:00 M…" at bounding box center [1435, 453] width 258 height 283
copy span "08:00 - 17:00"
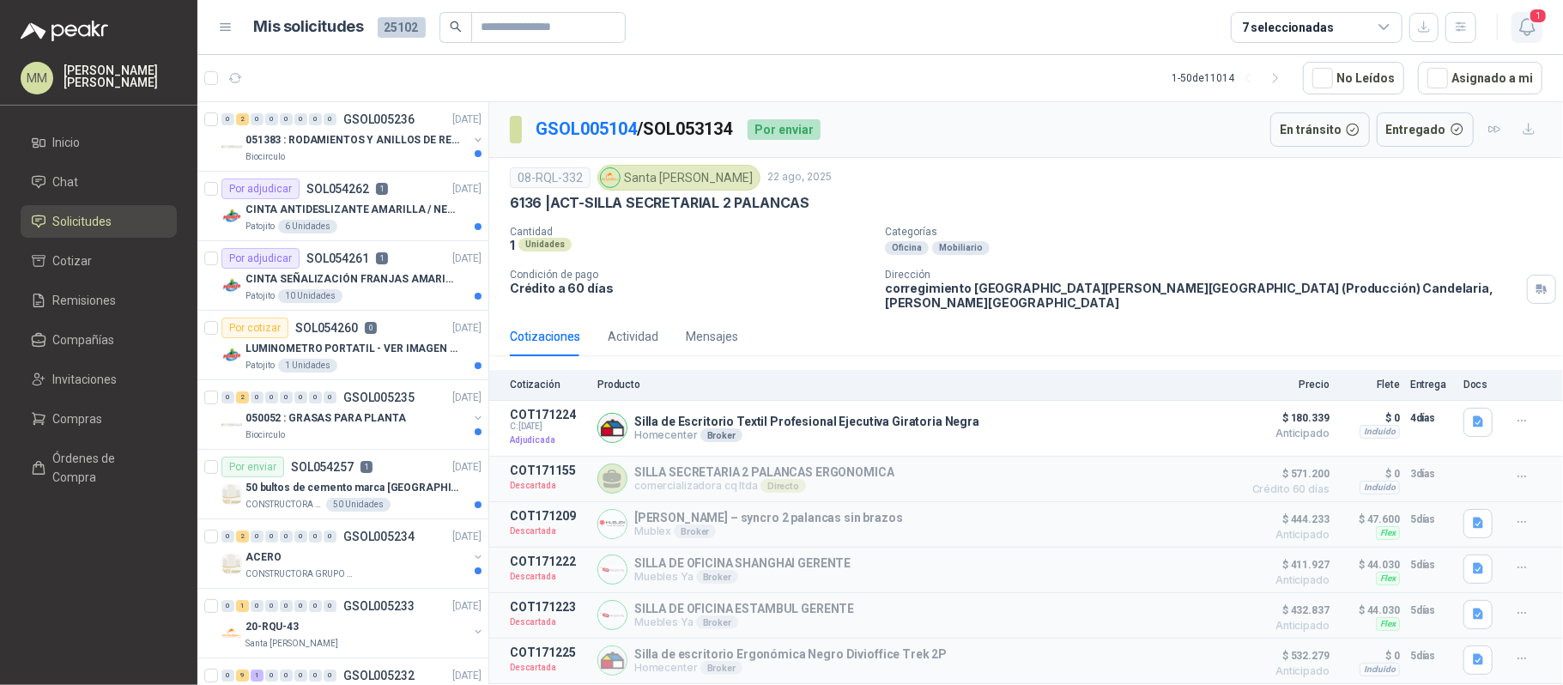
click at [1518, 25] on icon "button" at bounding box center [1527, 26] width 21 height 21
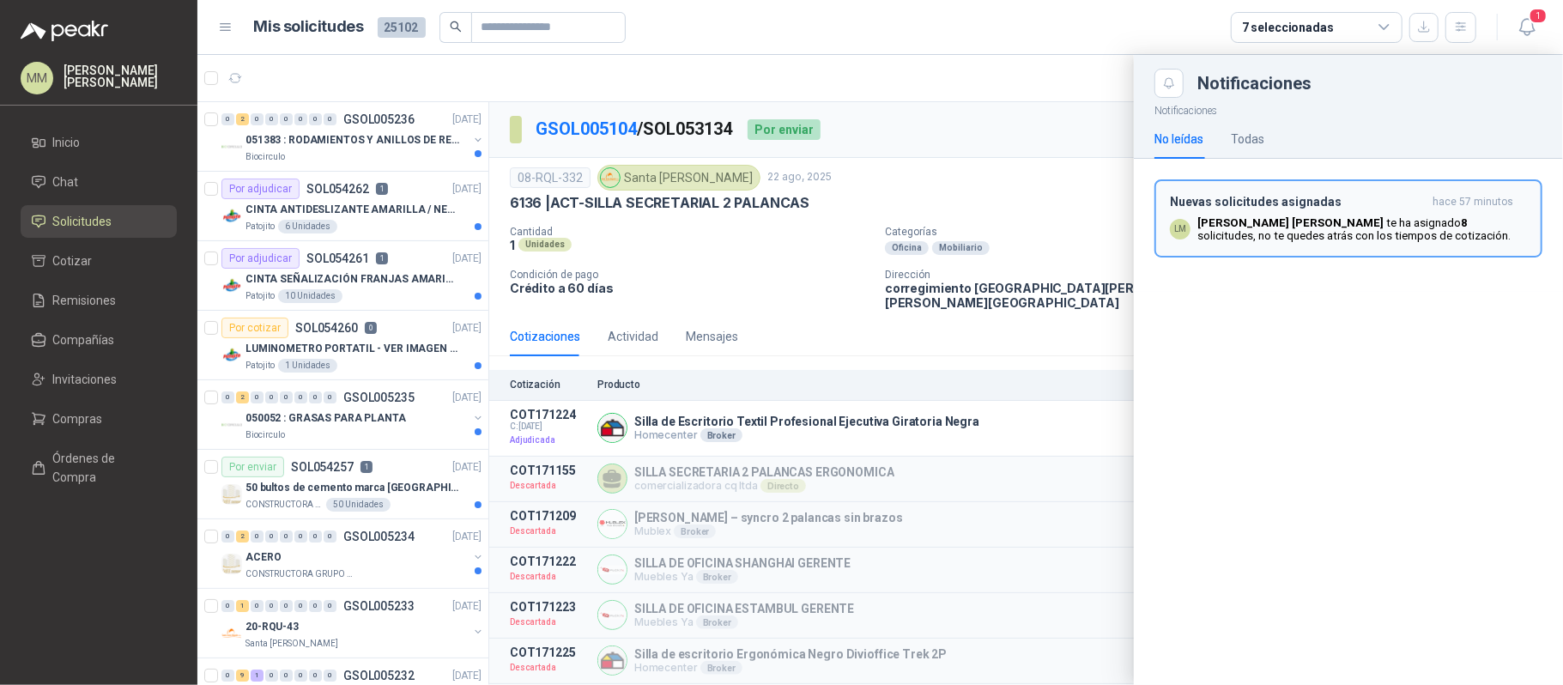
click at [1309, 235] on p "[PERSON_NAME] te ha asignado 8 solicitudes , no te quedes atrás con los tiempos…" at bounding box center [1363, 229] width 330 height 26
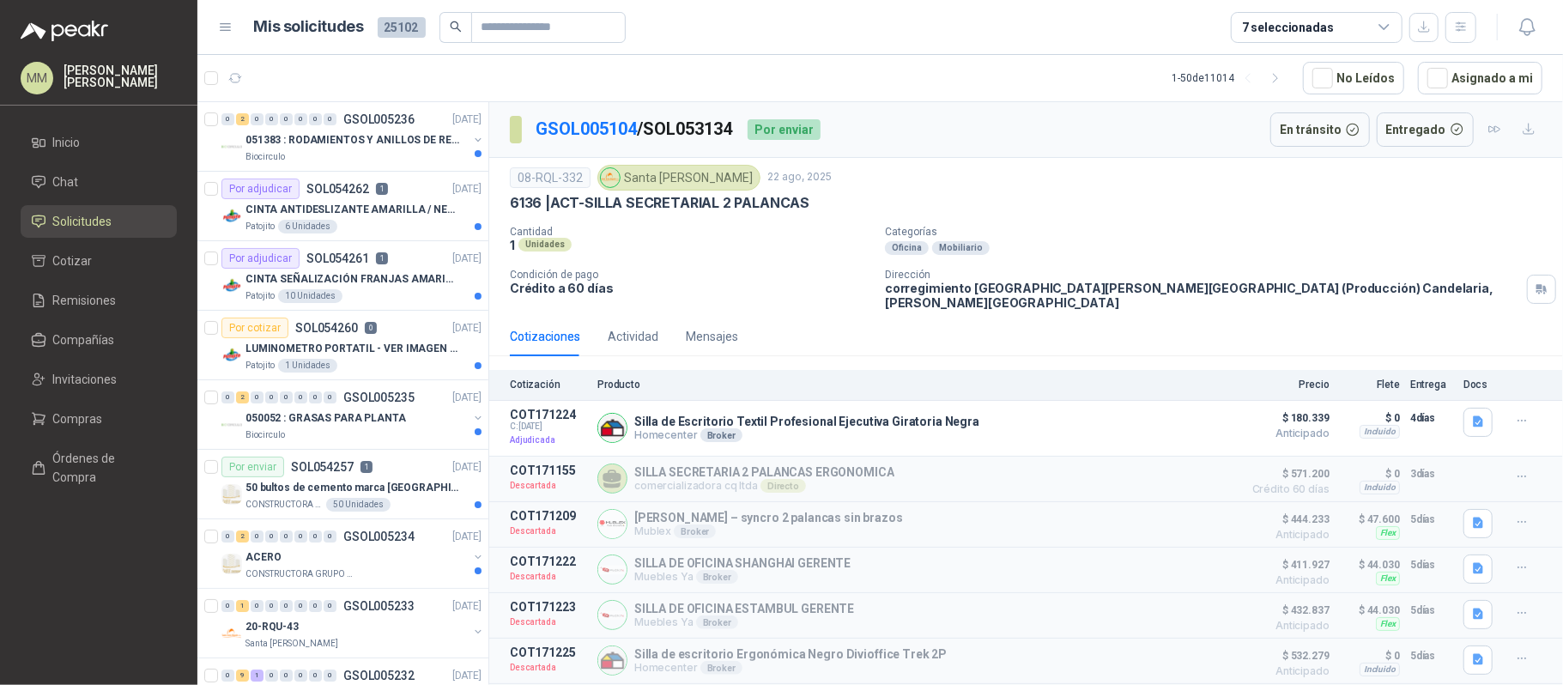
click at [927, 237] on p "Categorías" at bounding box center [1220, 232] width 671 height 12
click at [120, 335] on li "Compañías" at bounding box center [99, 340] width 136 height 19
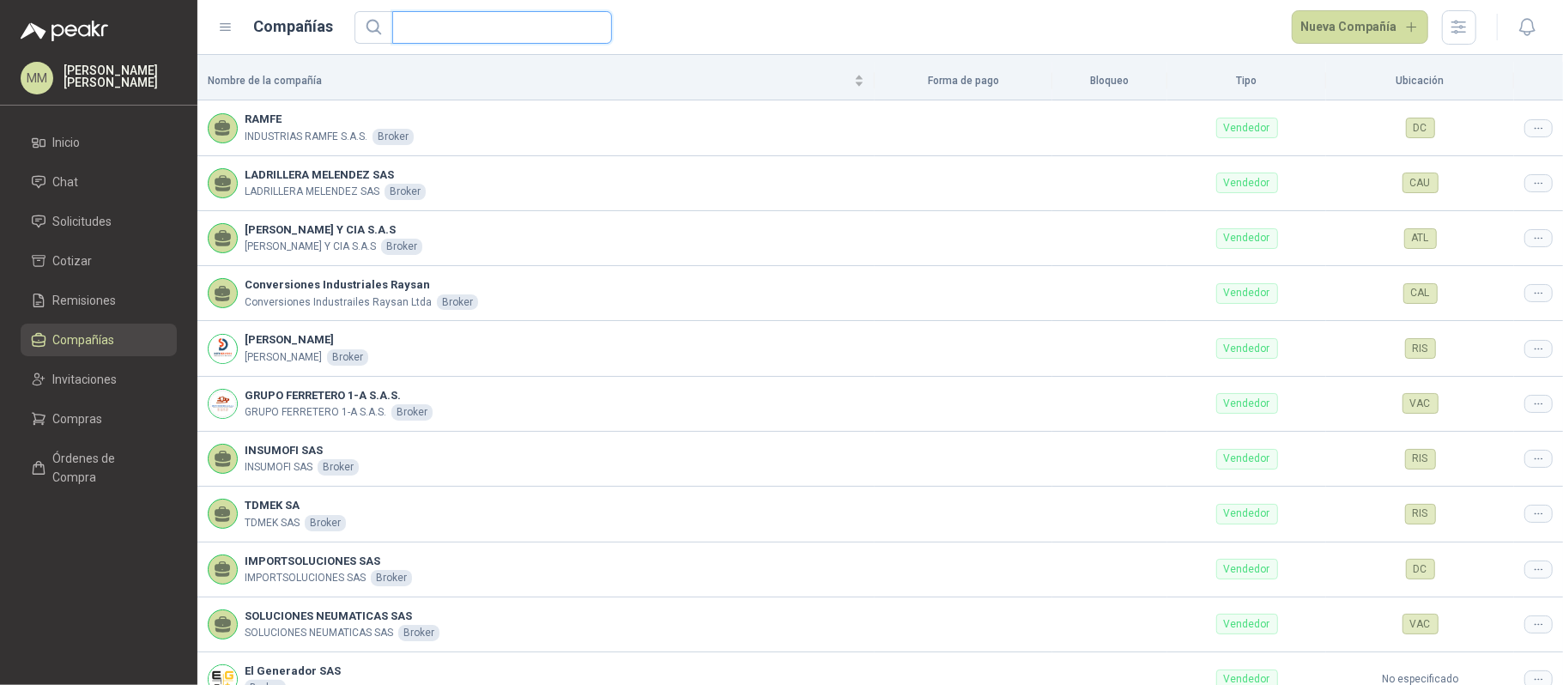
click at [501, 31] on input "text" at bounding box center [495, 27] width 185 height 31
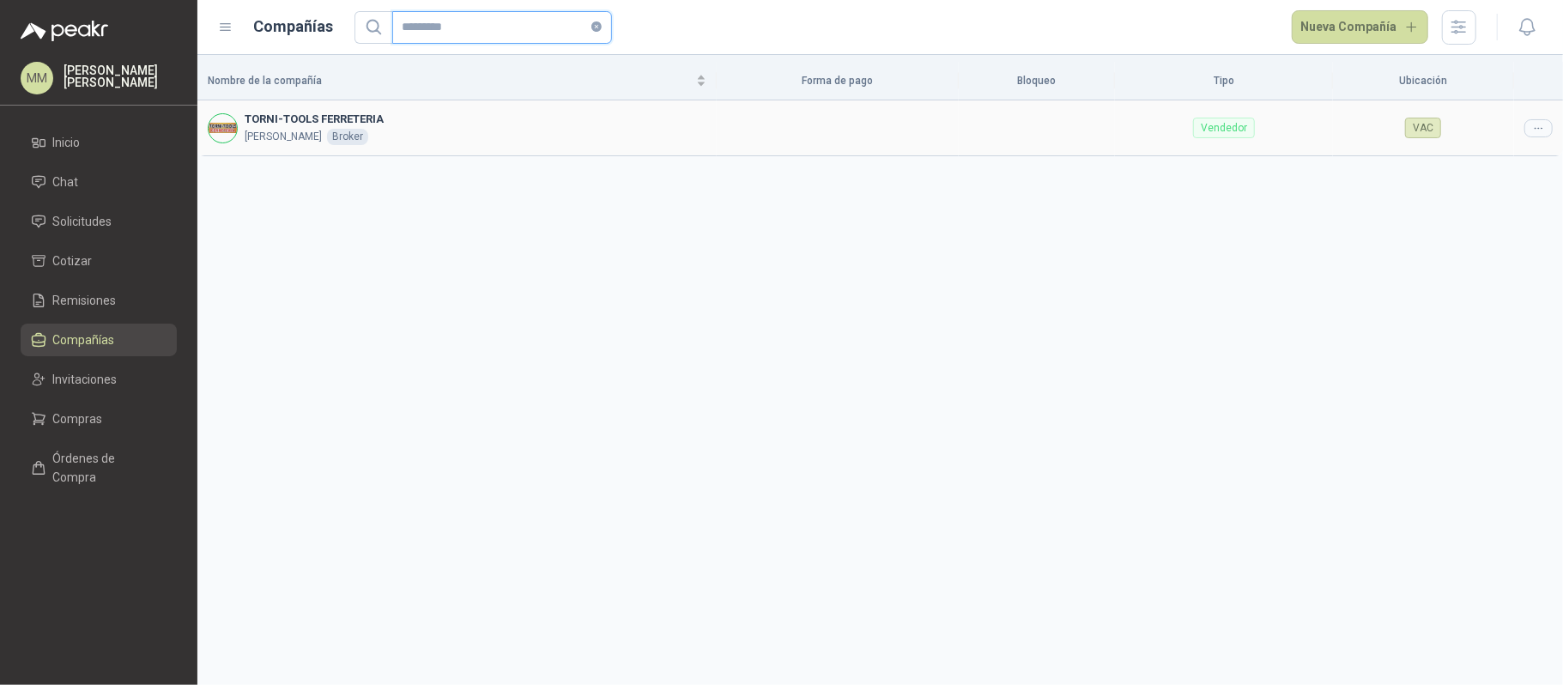
type input "*********"
click at [1536, 129] on icon at bounding box center [1539, 128] width 13 height 13
click at [1481, 153] on span "Editar compañía" at bounding box center [1495, 158] width 88 height 19
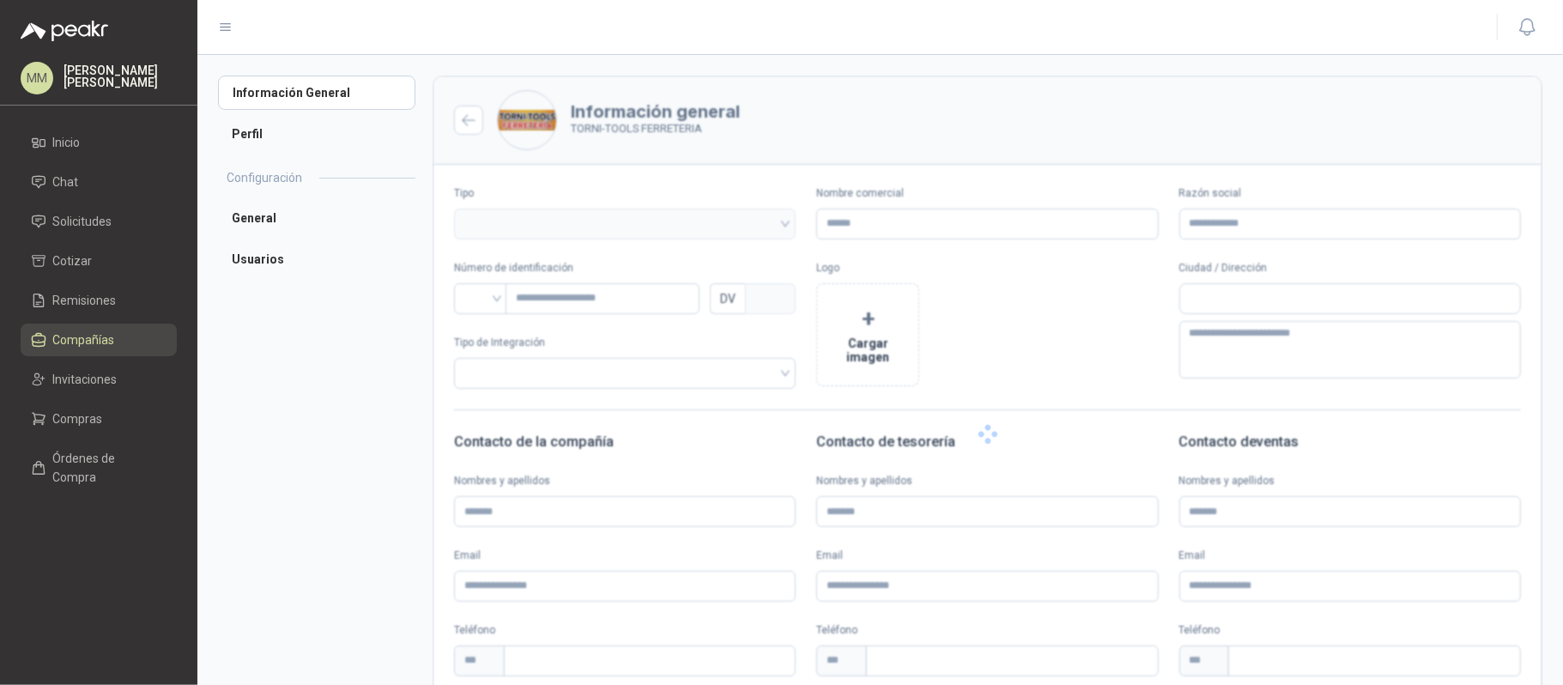
type input "**********"
type input "*******"
type input "*"
click at [578, 303] on input "*******" at bounding box center [603, 298] width 194 height 31
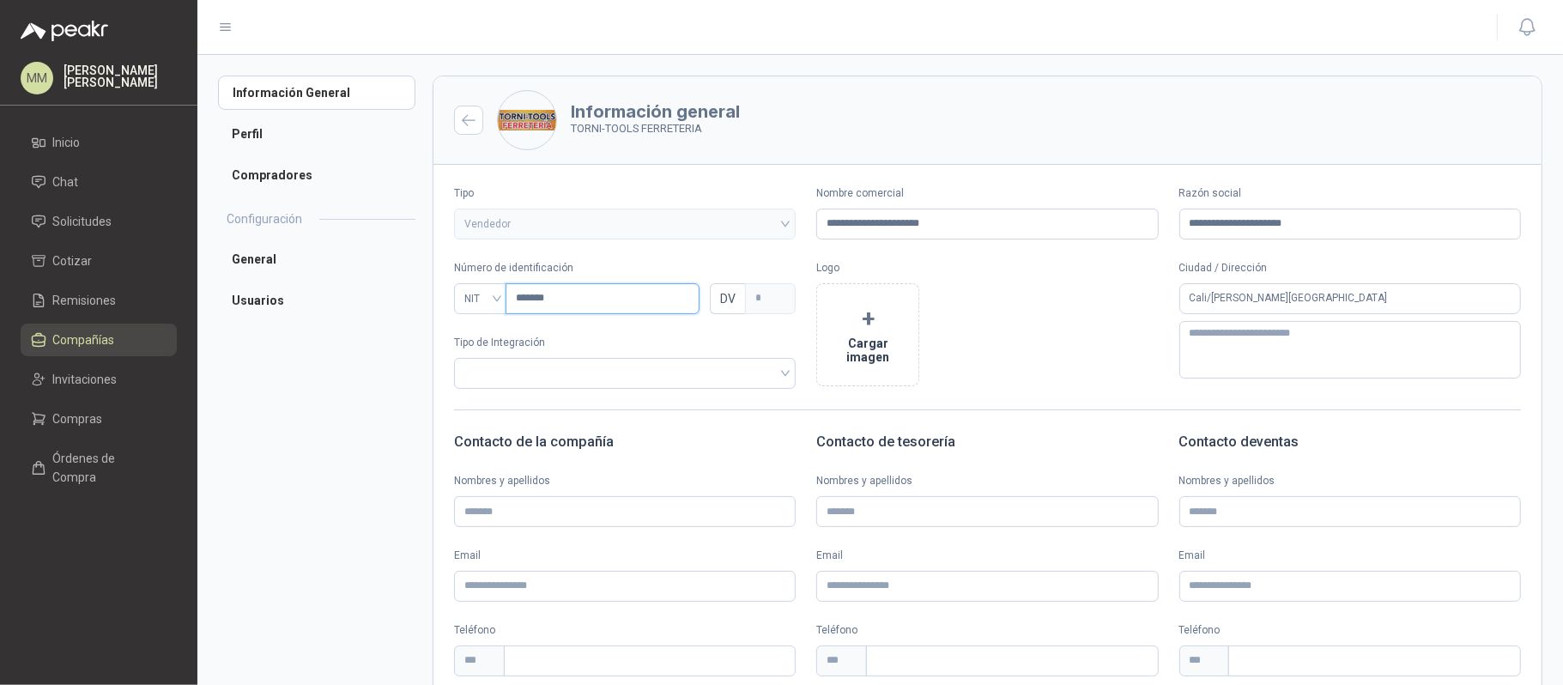
click at [578, 303] on input "*******" at bounding box center [603, 298] width 194 height 31
click at [137, 216] on li "Solicitudes" at bounding box center [99, 221] width 136 height 19
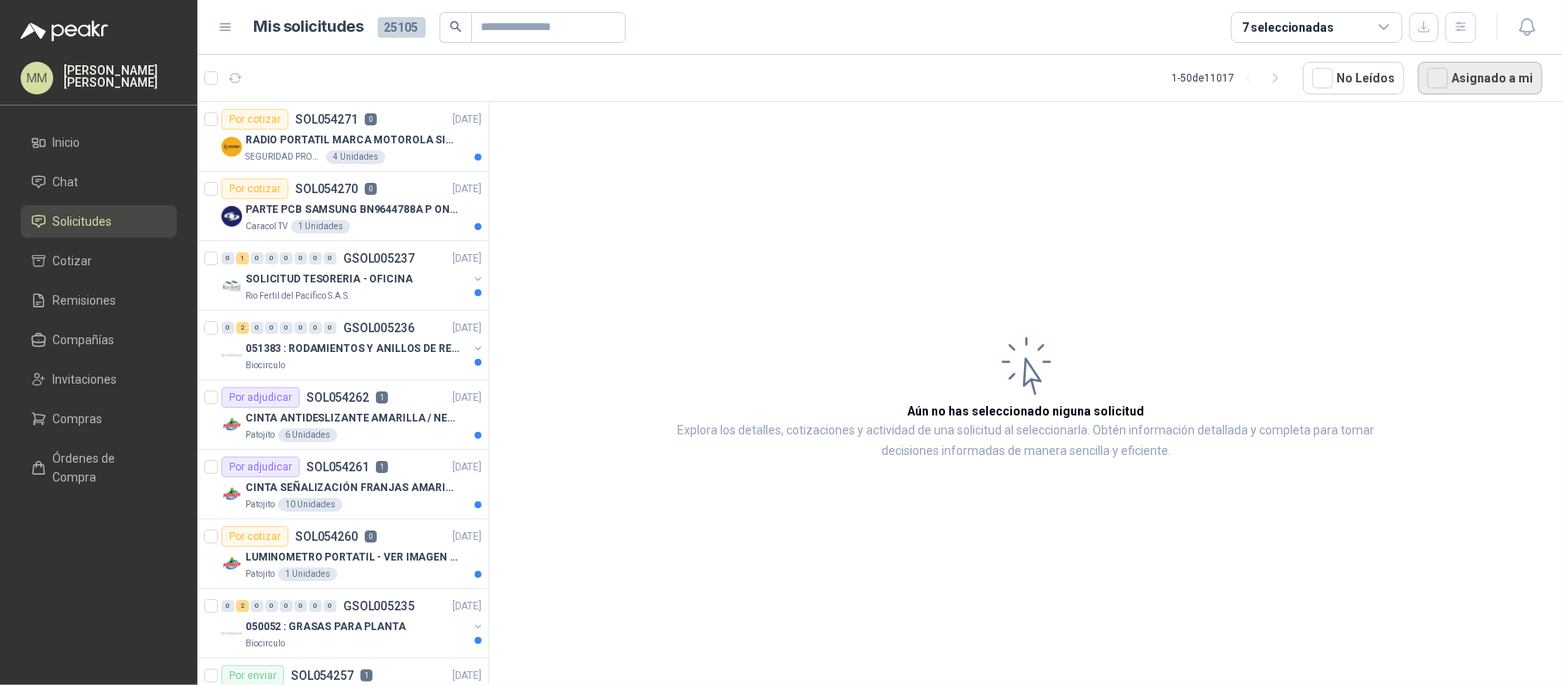
click at [1457, 73] on button "Asignado a mi" at bounding box center [1480, 78] width 124 height 33
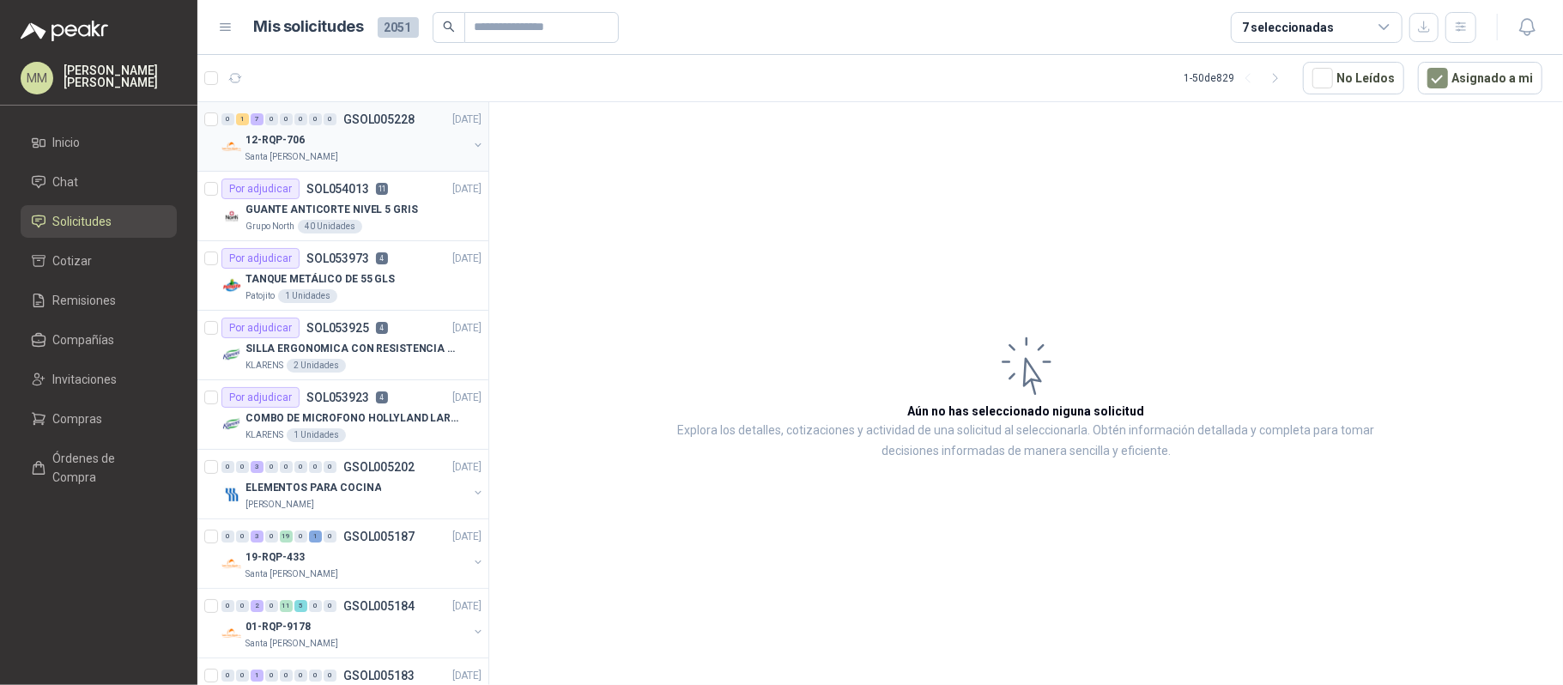
click at [471, 148] on button "button" at bounding box center [478, 145] width 14 height 14
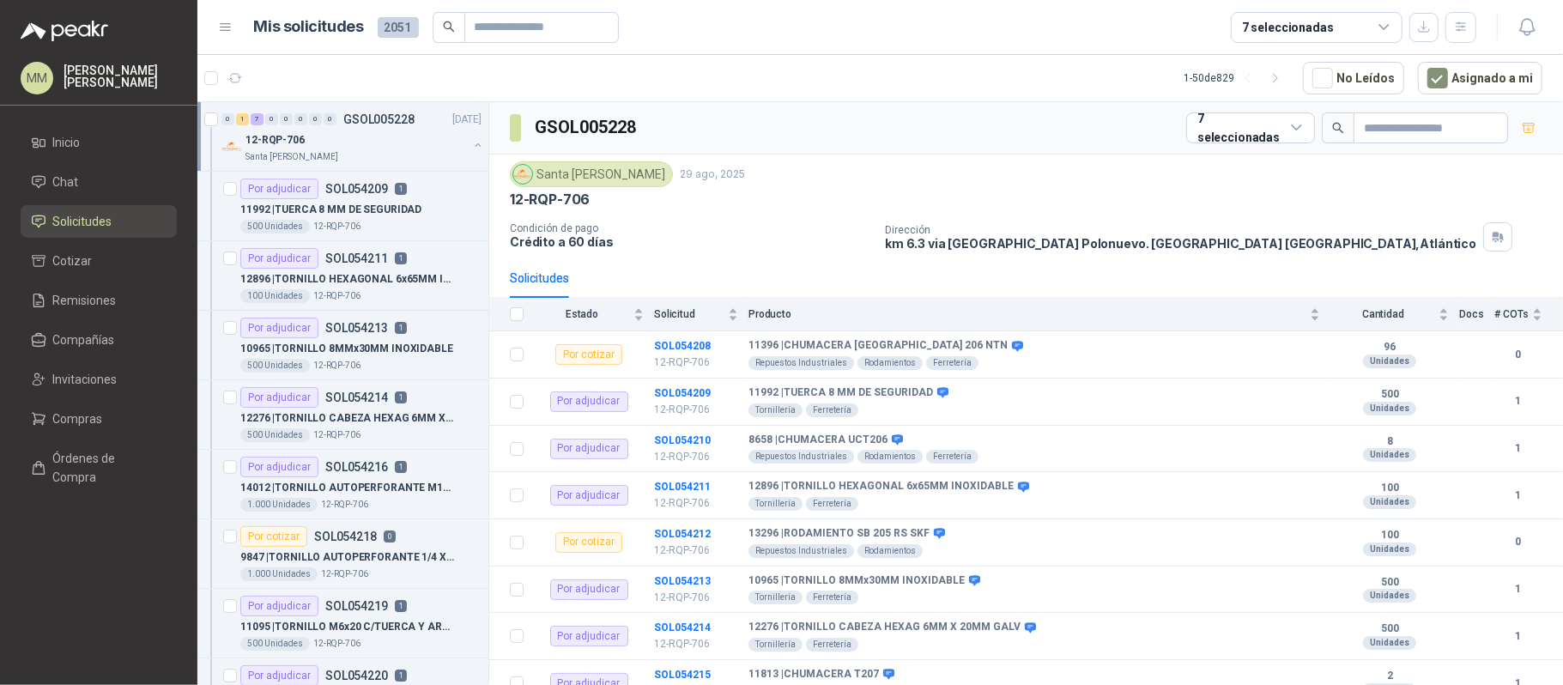
click at [471, 148] on button "button" at bounding box center [478, 145] width 14 height 14
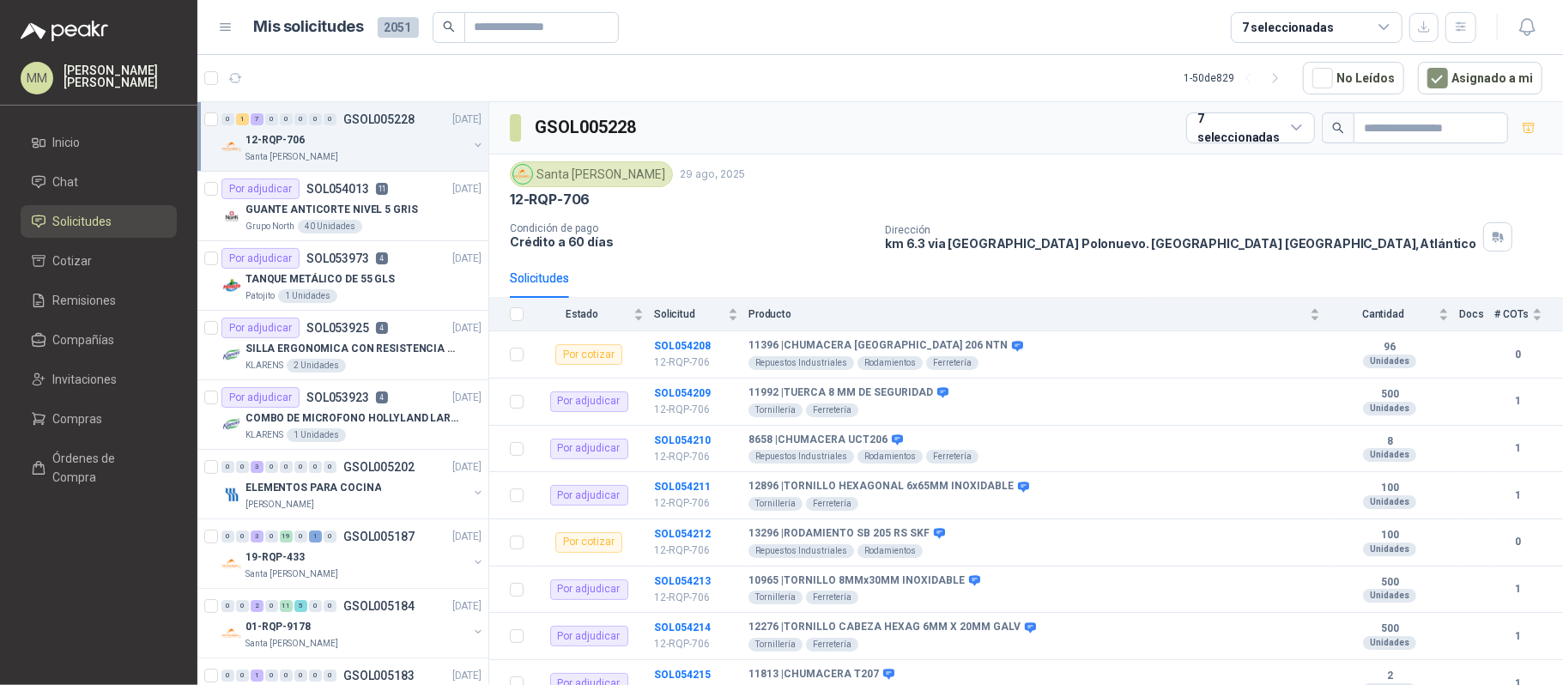
scroll to position [7, 0]
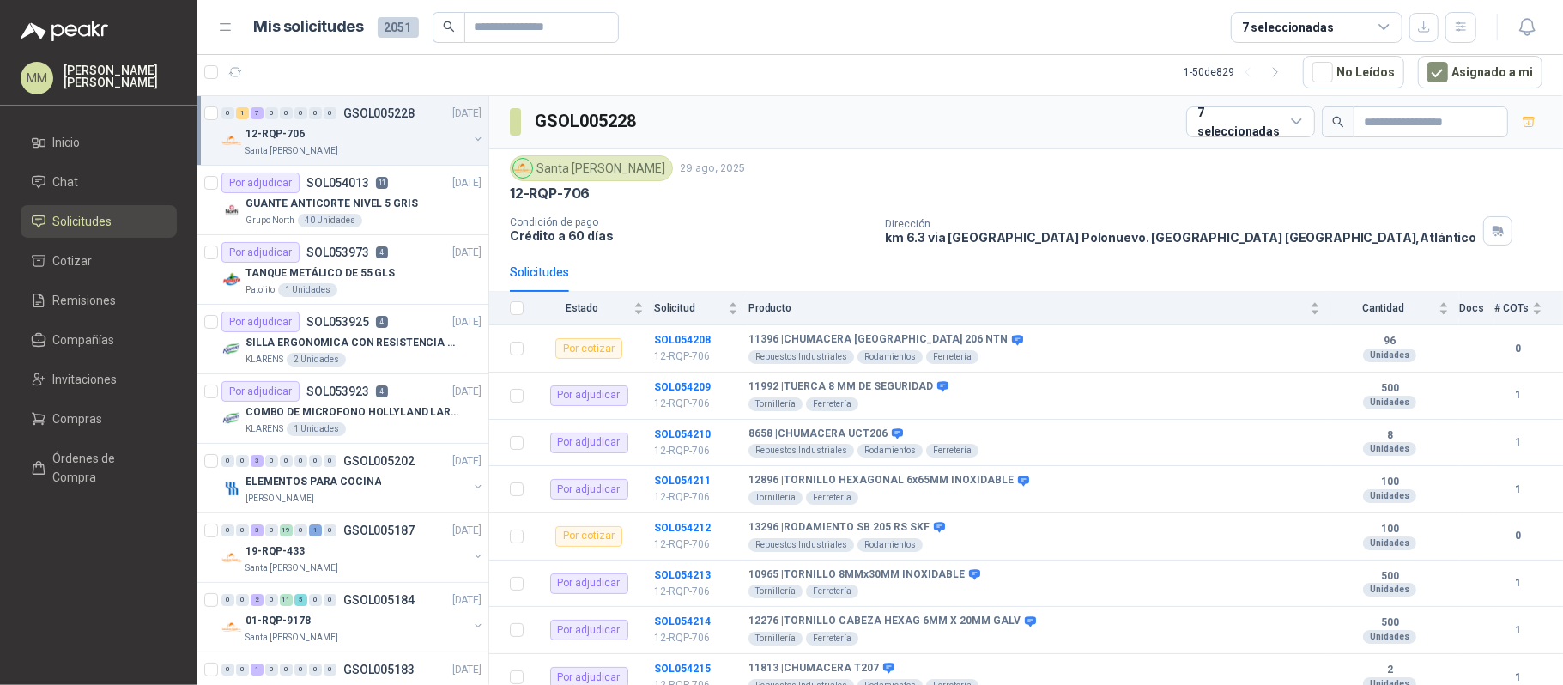
click at [471, 132] on button "button" at bounding box center [478, 139] width 14 height 14
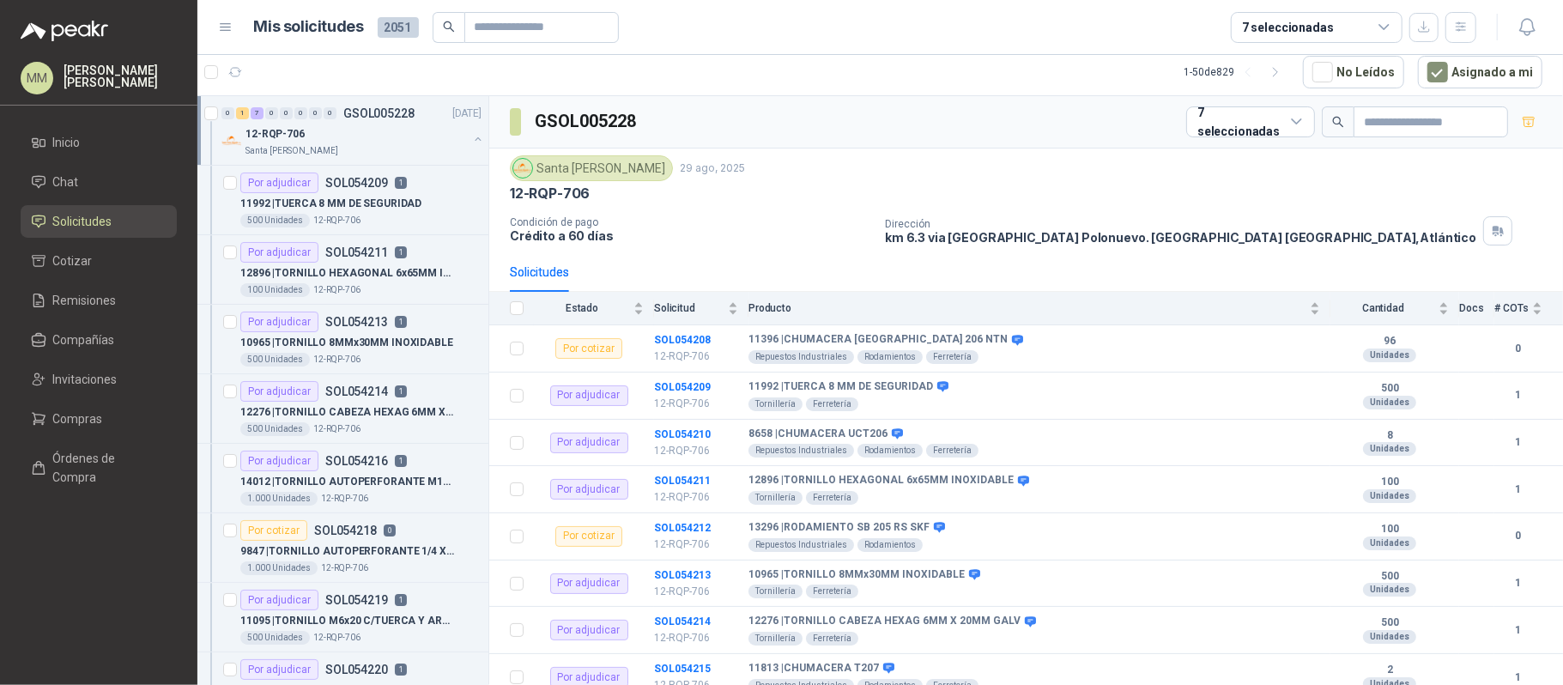
click at [471, 132] on button "button" at bounding box center [478, 139] width 14 height 14
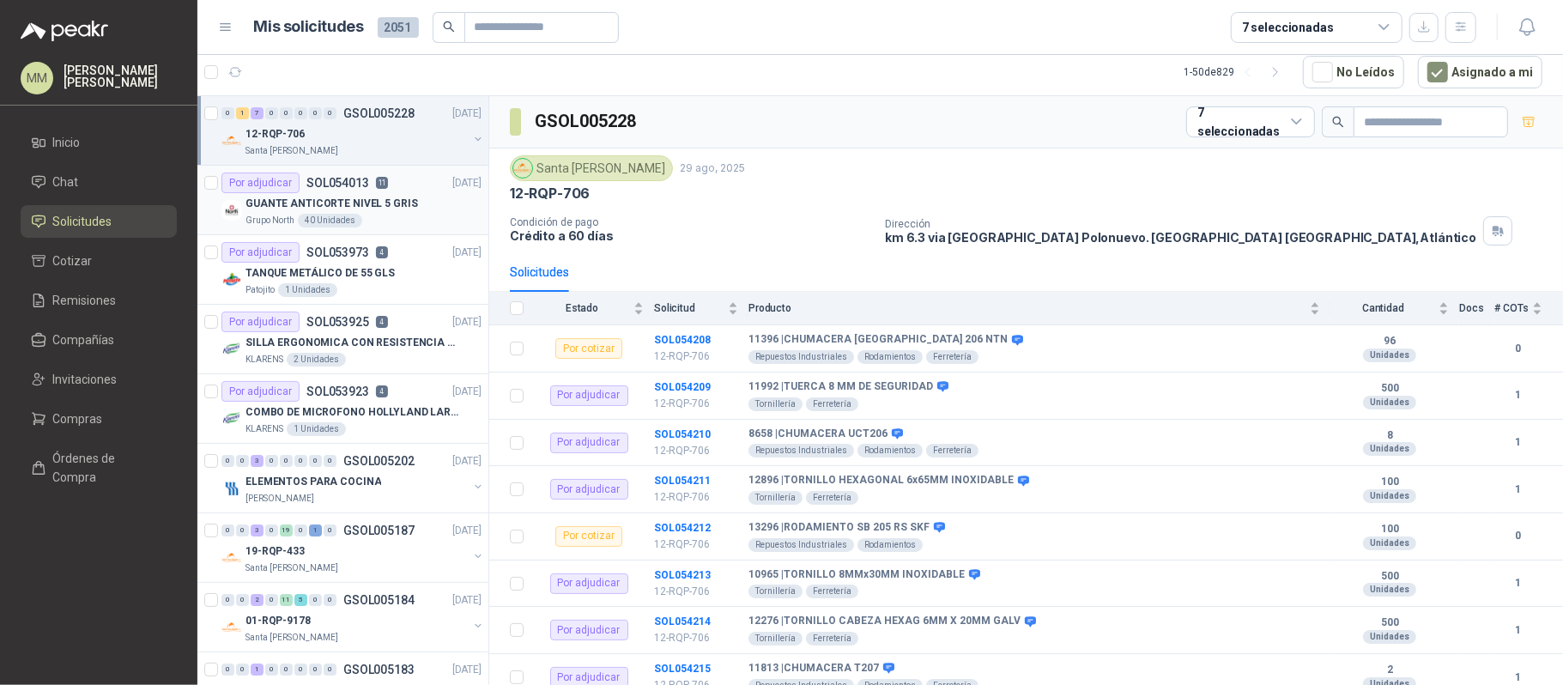
click at [392, 207] on p "GUANTE ANTICORTE NIVEL 5 GRIS" at bounding box center [332, 204] width 173 height 16
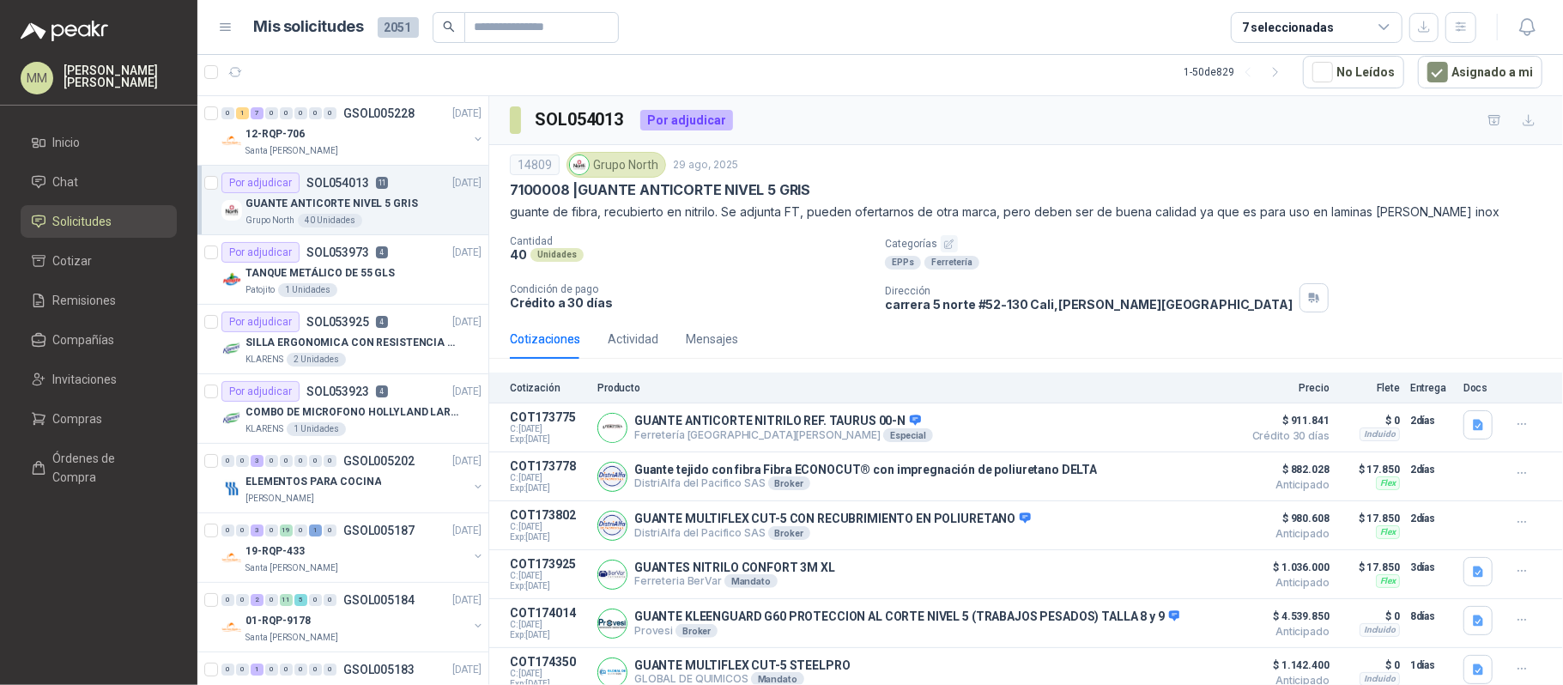
click at [1041, 184] on div "7100008 | GUANTE ANTICORTE NIVEL 5 GRIS" at bounding box center [1026, 190] width 1033 height 18
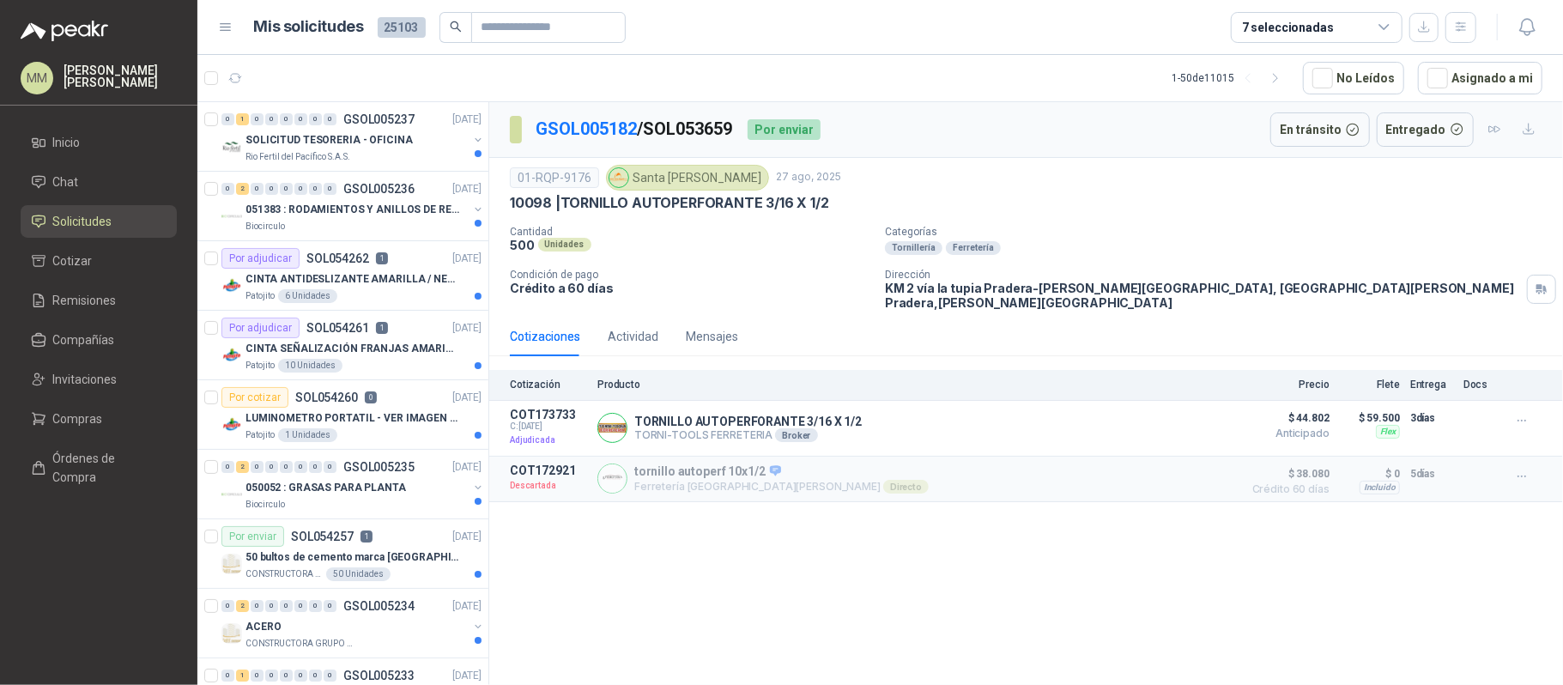
click at [690, 135] on p "GSOL005182 / SOL053659" at bounding box center [635, 129] width 198 height 27
copy p "SOL053659"
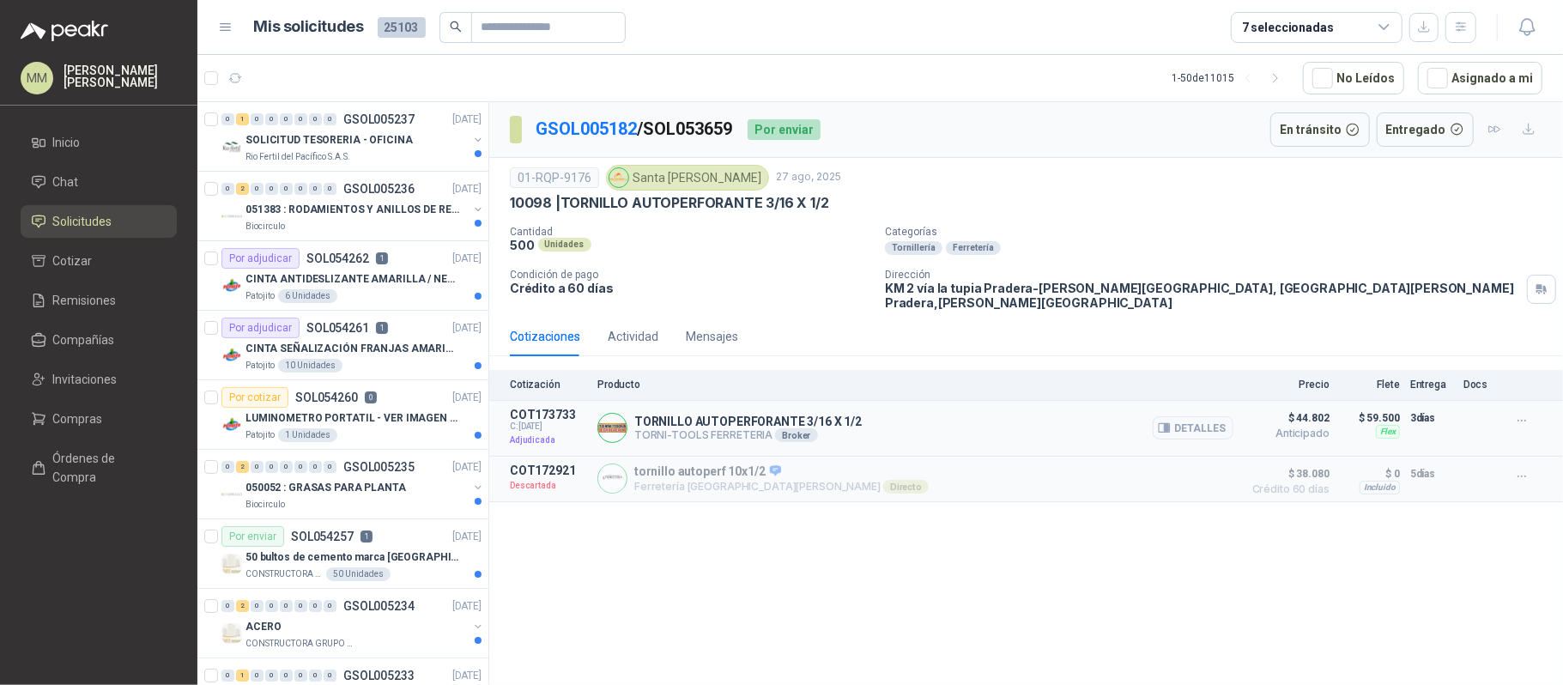
click at [752, 415] on p "TORNILLO AUTOPERFORANTE 3/16 X 1/2" at bounding box center [748, 422] width 228 height 14
copy p "TORNILLO AUTOPERFORANTE 3/16 X 1/2"
click at [1190, 427] on button "Detalles" at bounding box center [1193, 427] width 81 height 23
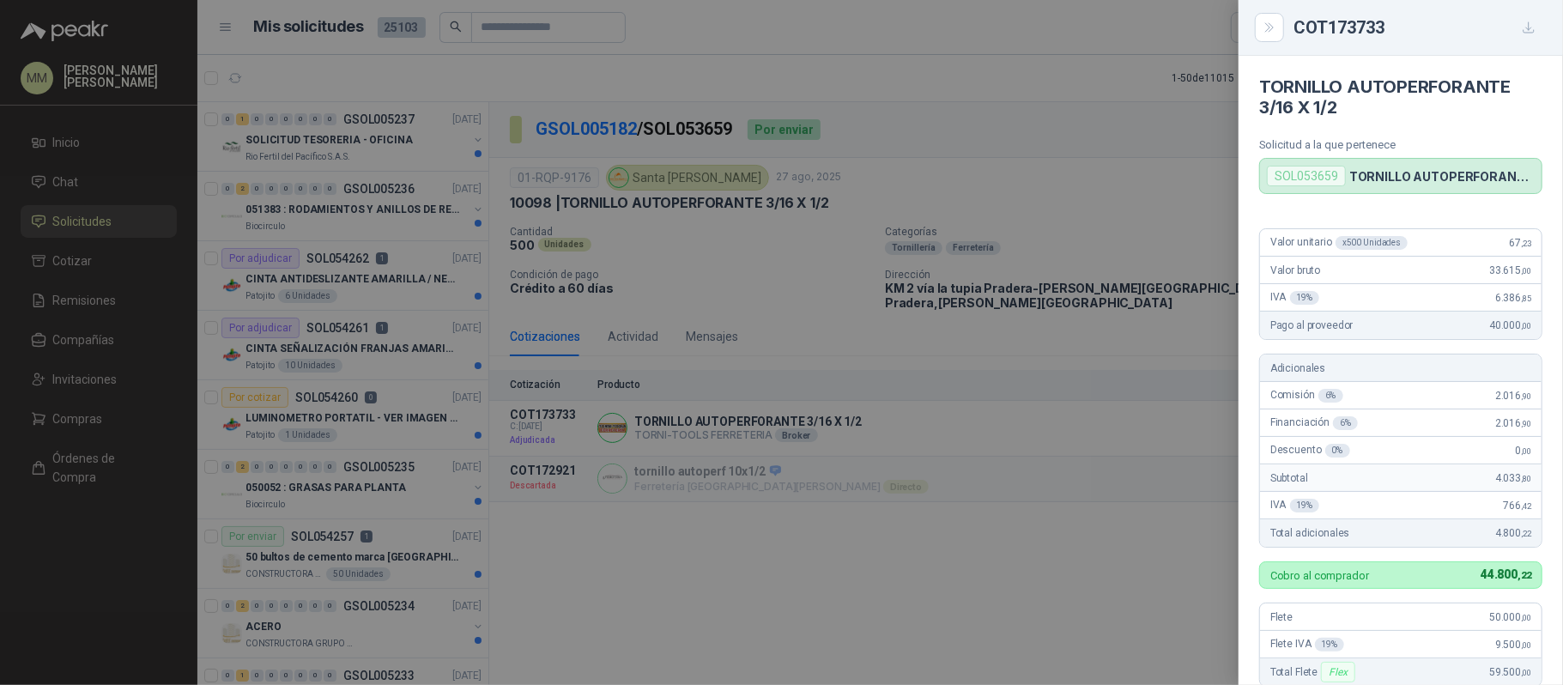
click at [950, 272] on div at bounding box center [781, 342] width 1563 height 685
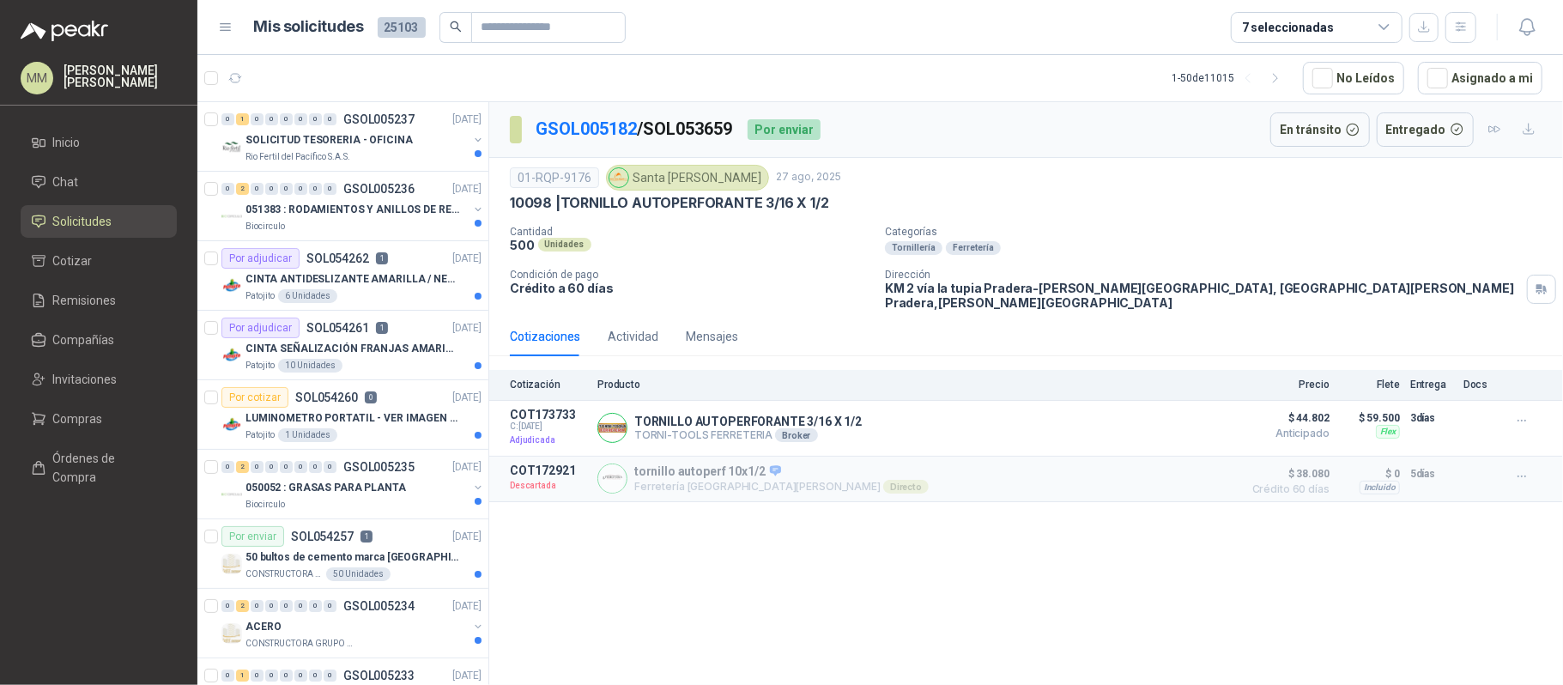
click at [959, 299] on p "KM 2 vía la tupia Pradera-Valle del Cauca, la Tupia Candelaria Pradera , Valle …" at bounding box center [1202, 295] width 635 height 29
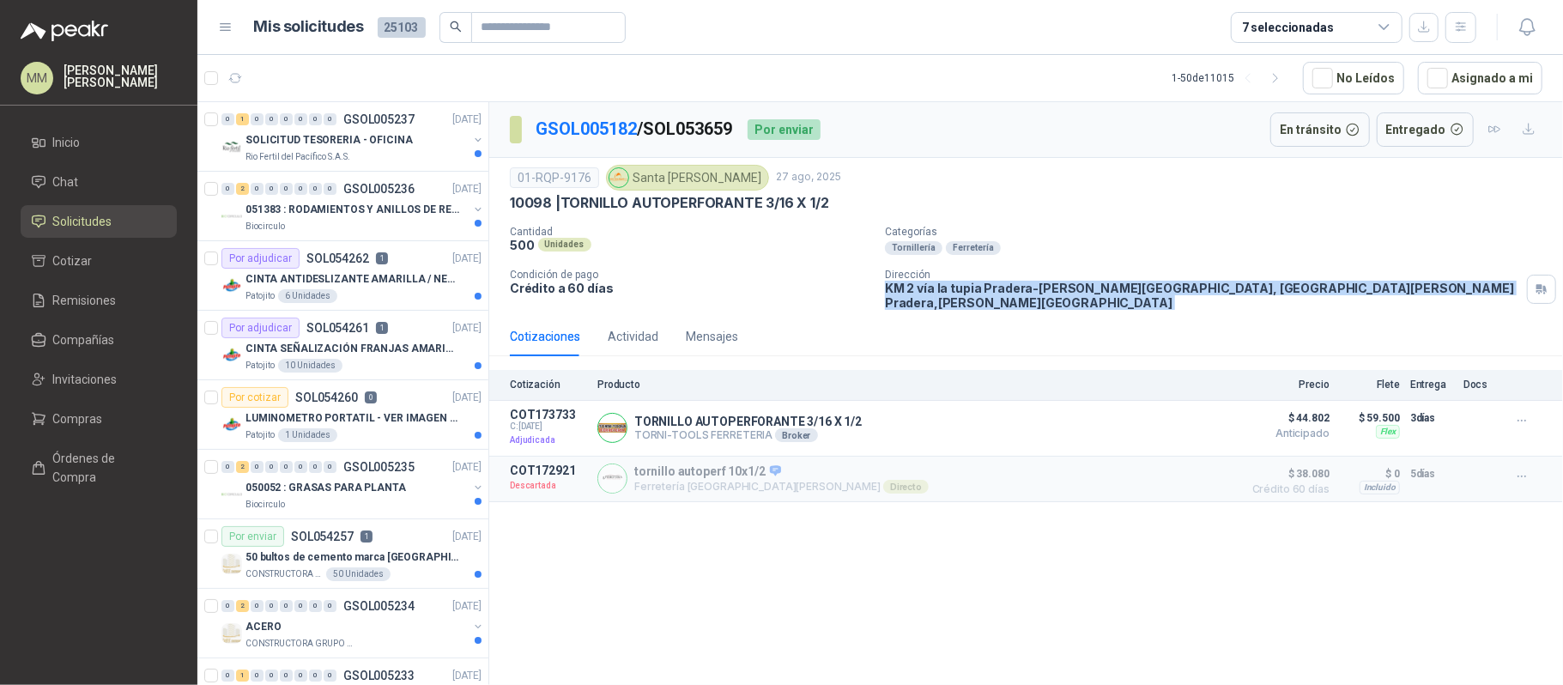
click at [959, 299] on p "KM 2 vía la tupia Pradera-Valle del Cauca, la Tupia Candelaria Pradera , Valle …" at bounding box center [1202, 295] width 635 height 29
copy div "KM 2 vía la tupia Pradera-Valle del Cauca, la Tupia Candelaria Pradera , Valle …"
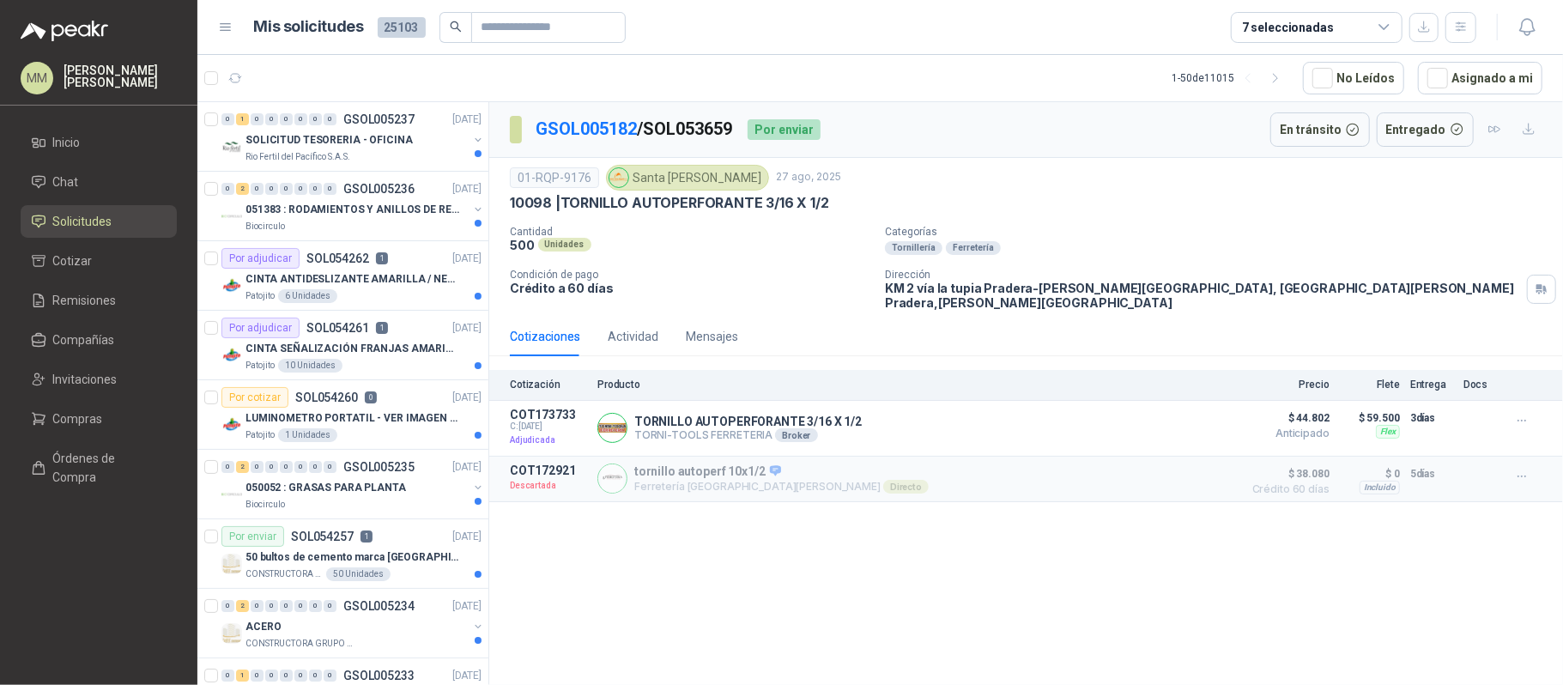
click at [684, 179] on div "Santa [PERSON_NAME]" at bounding box center [687, 178] width 163 height 26
copy div "Santa [PERSON_NAME]"
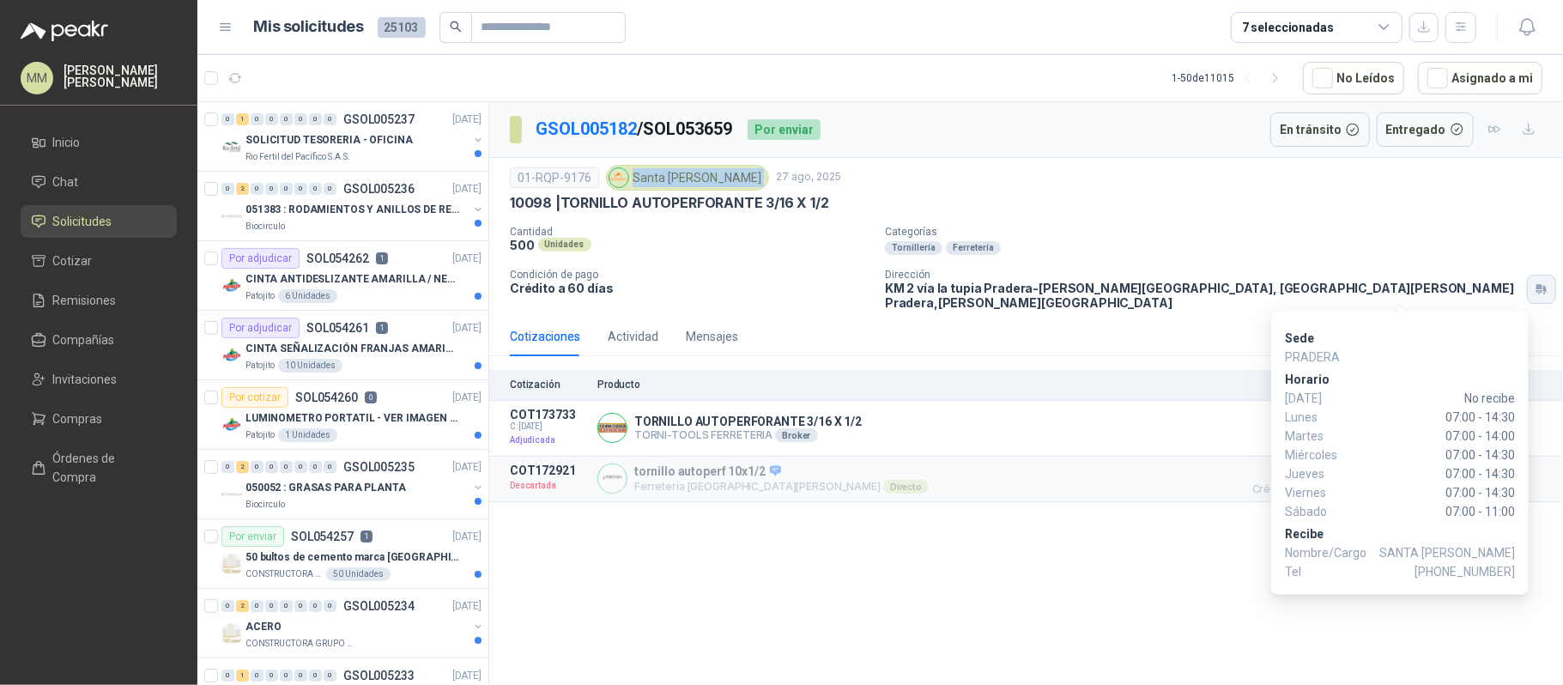
click at [1527, 295] on button "button" at bounding box center [1541, 289] width 29 height 29
click at [1535, 282] on icon "button" at bounding box center [1542, 289] width 15 height 14
click at [1467, 570] on span "+57 3176612557" at bounding box center [1465, 571] width 100 height 19
copy span "3176612557"
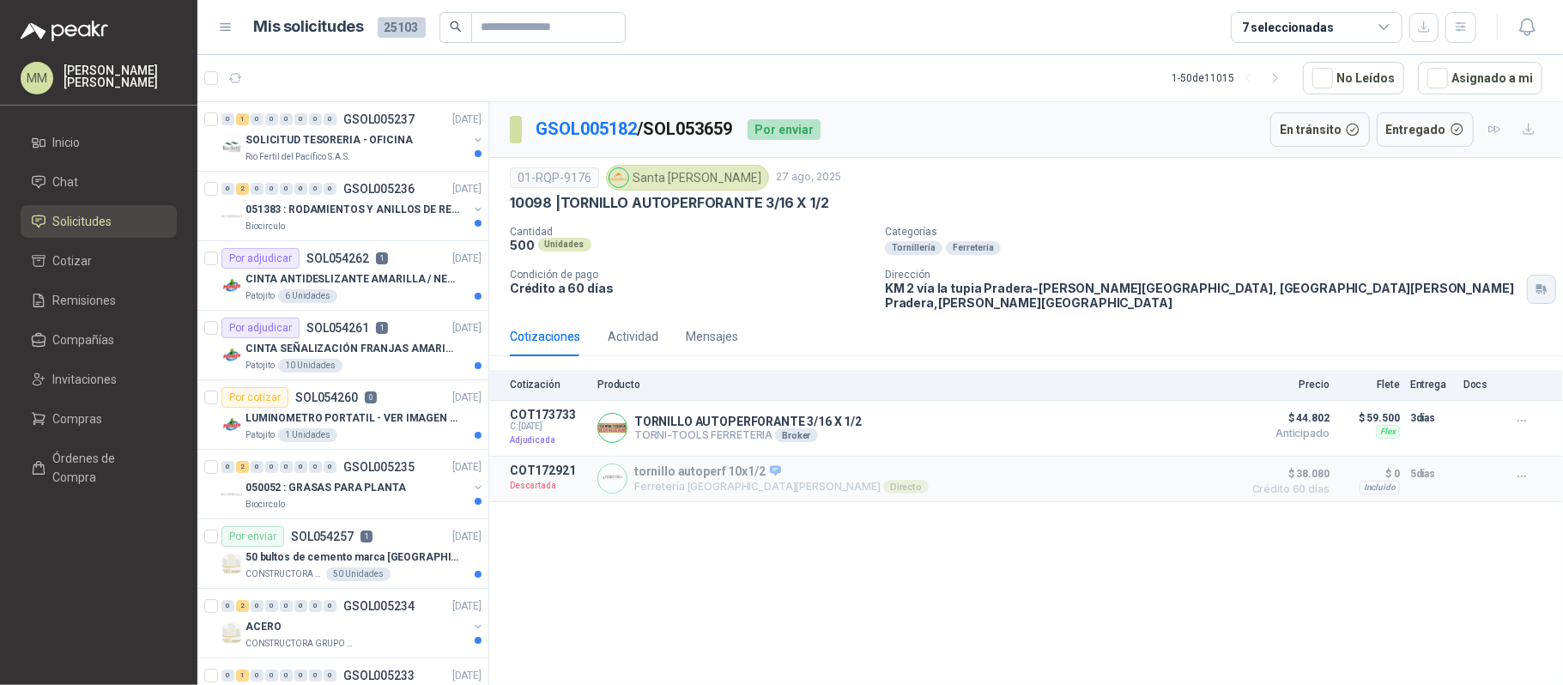
click at [1527, 275] on button "button" at bounding box center [1541, 289] width 29 height 29
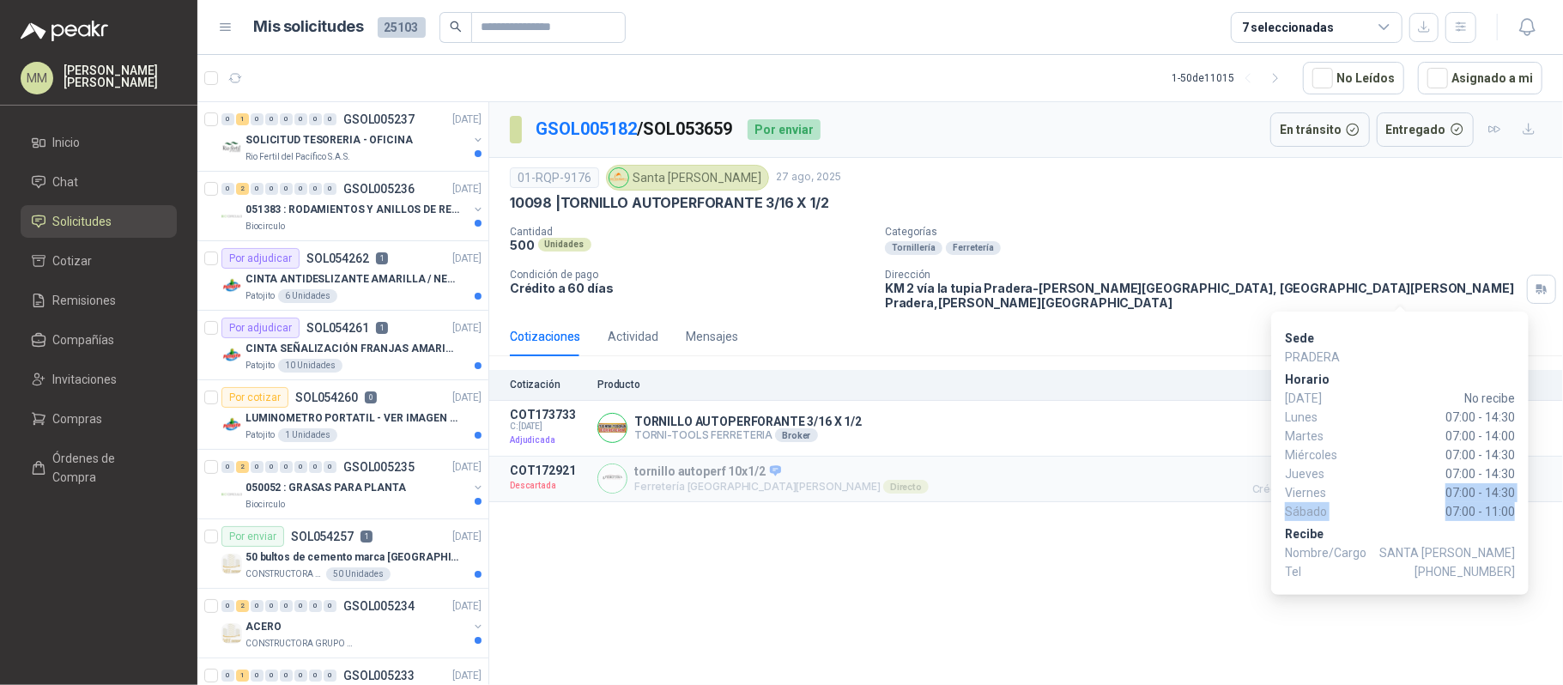
drag, startPoint x: 1448, startPoint y: 486, endPoint x: 1518, endPoint y: 503, distance: 72.5
click at [1518, 503] on div "Sede PRADERA Horario Domingo No recibe Lunes 07:00 - 14:30 Martes 07:00 - 14:00…" at bounding box center [1401, 453] width 258 height 283
copy div "07:00 - 14:30 Sábado 07:00 - 11:00"
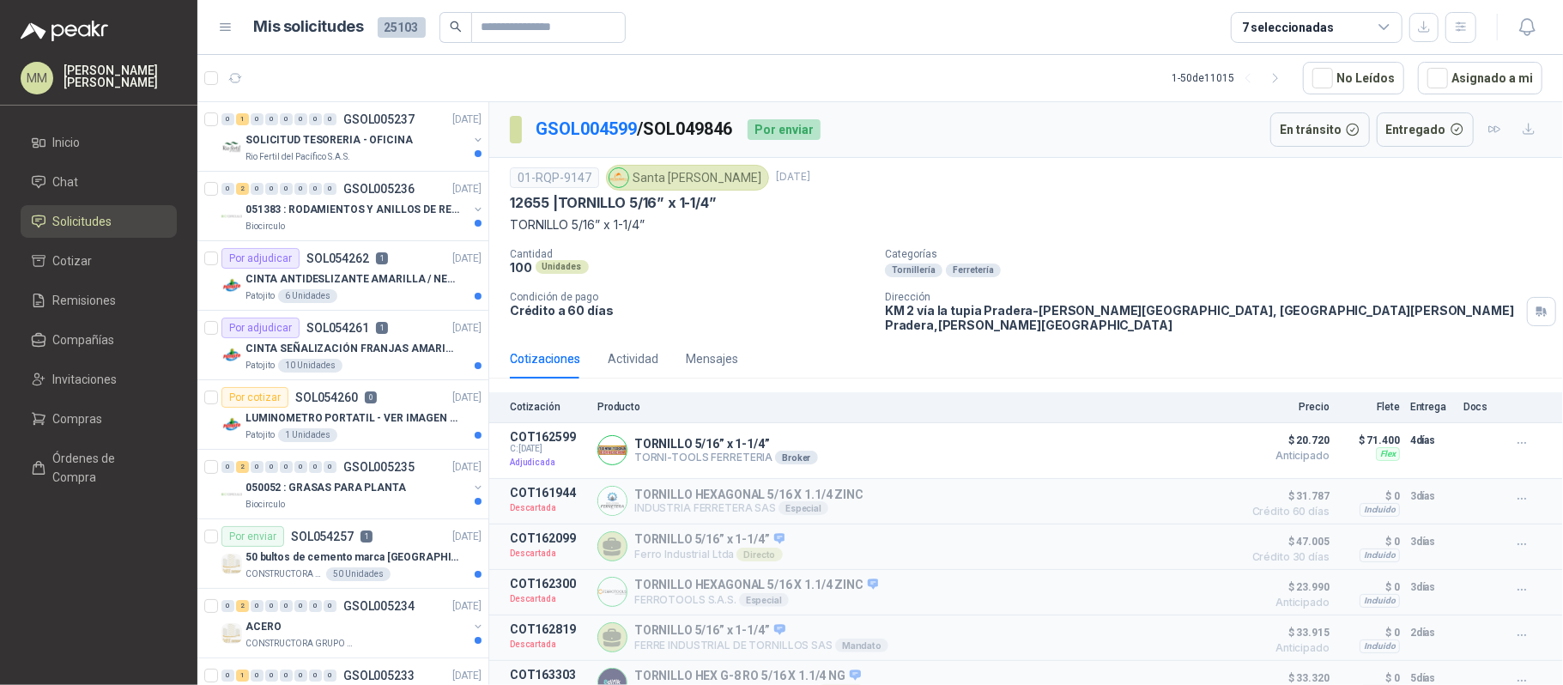
click at [692, 129] on p "GSOL004599 / SOL049846" at bounding box center [635, 129] width 198 height 27
copy p "SOL049846"
click at [656, 437] on p "TORNILLO 5/16” x 1-1/4”" at bounding box center [726, 444] width 184 height 14
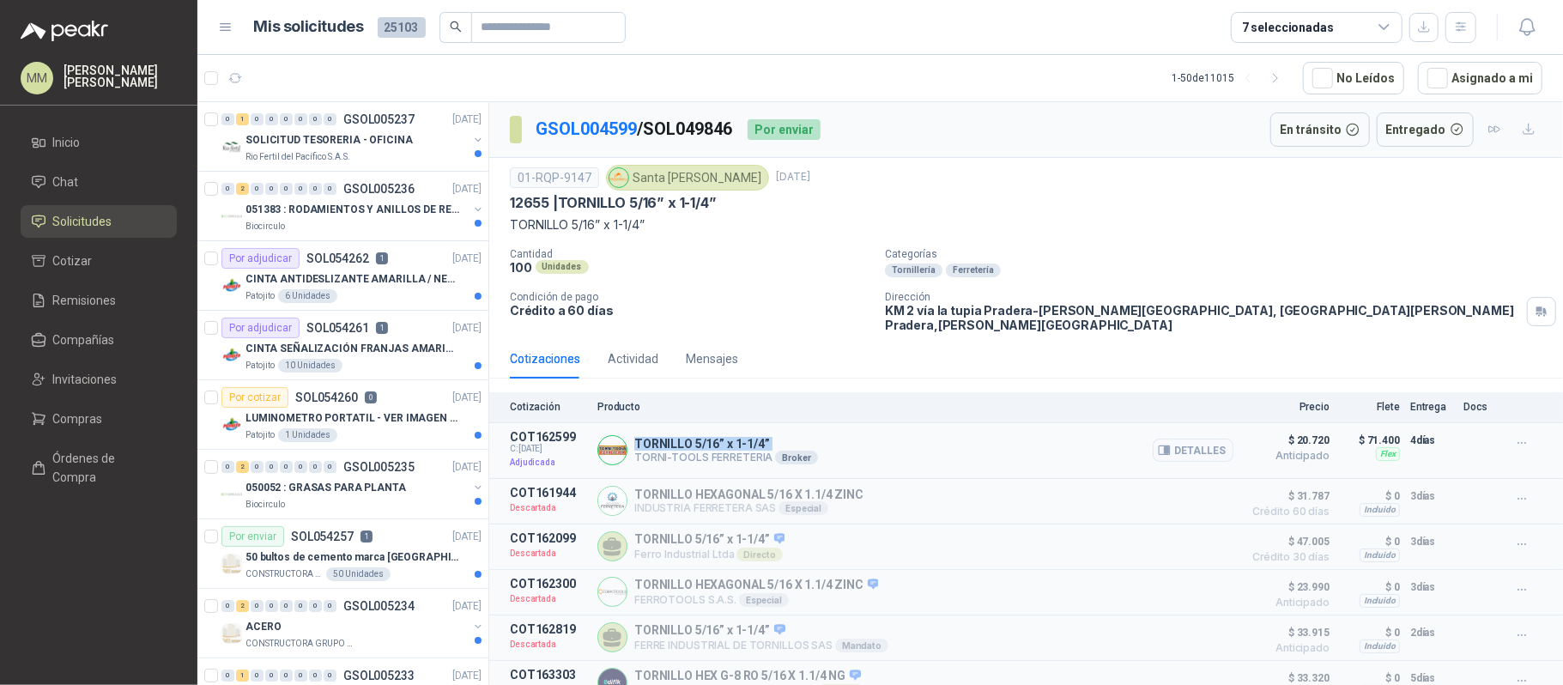
click at [656, 437] on p "TORNILLO 5/16” x 1-1/4”" at bounding box center [726, 444] width 184 height 14
copy p "TORNILLO 5/16” x 1-1/4”"
click at [1169, 445] on button "Detalles" at bounding box center [1193, 450] width 81 height 23
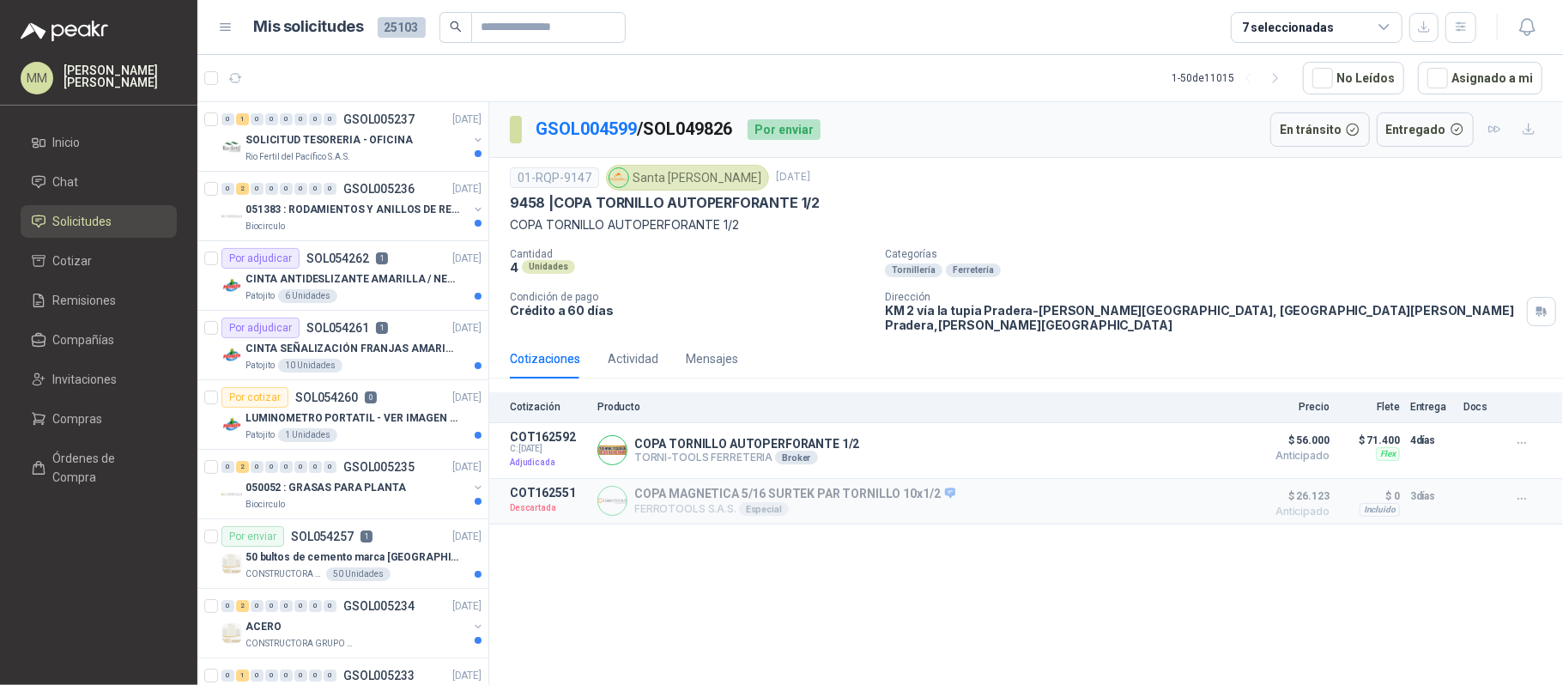
click at [709, 137] on p "GSOL004599 / SOL049826" at bounding box center [635, 129] width 198 height 27
copy p "SOL049826"
click at [770, 437] on p "COPA TORNILLO AUTOPERFORANTE 1/2" at bounding box center [747, 444] width 226 height 14
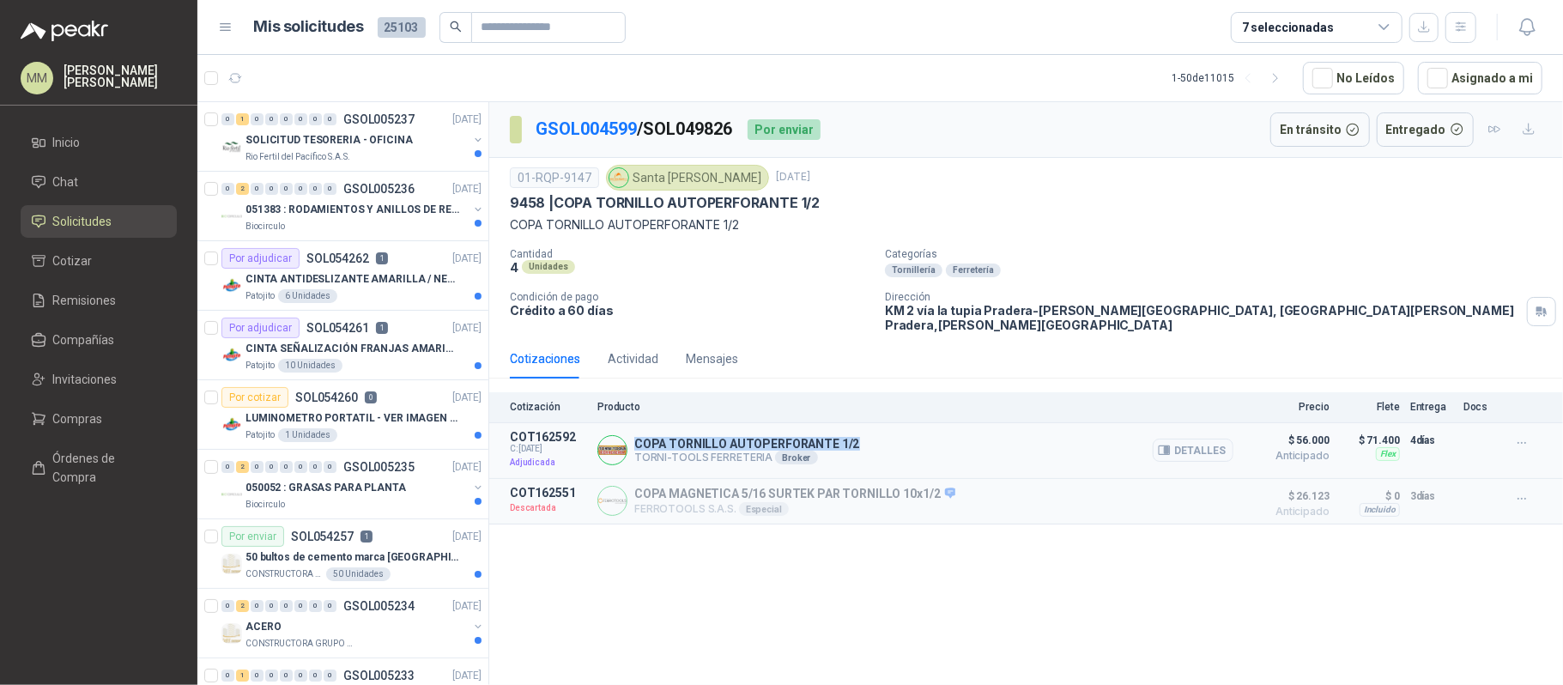
click at [770, 437] on p "COPA TORNILLO AUTOPERFORANTE 1/2" at bounding box center [747, 444] width 226 height 14
copy p "COPA TORNILLO AUTOPERFORANTE 1/2"
click at [1188, 439] on button "Detalles" at bounding box center [1193, 450] width 81 height 23
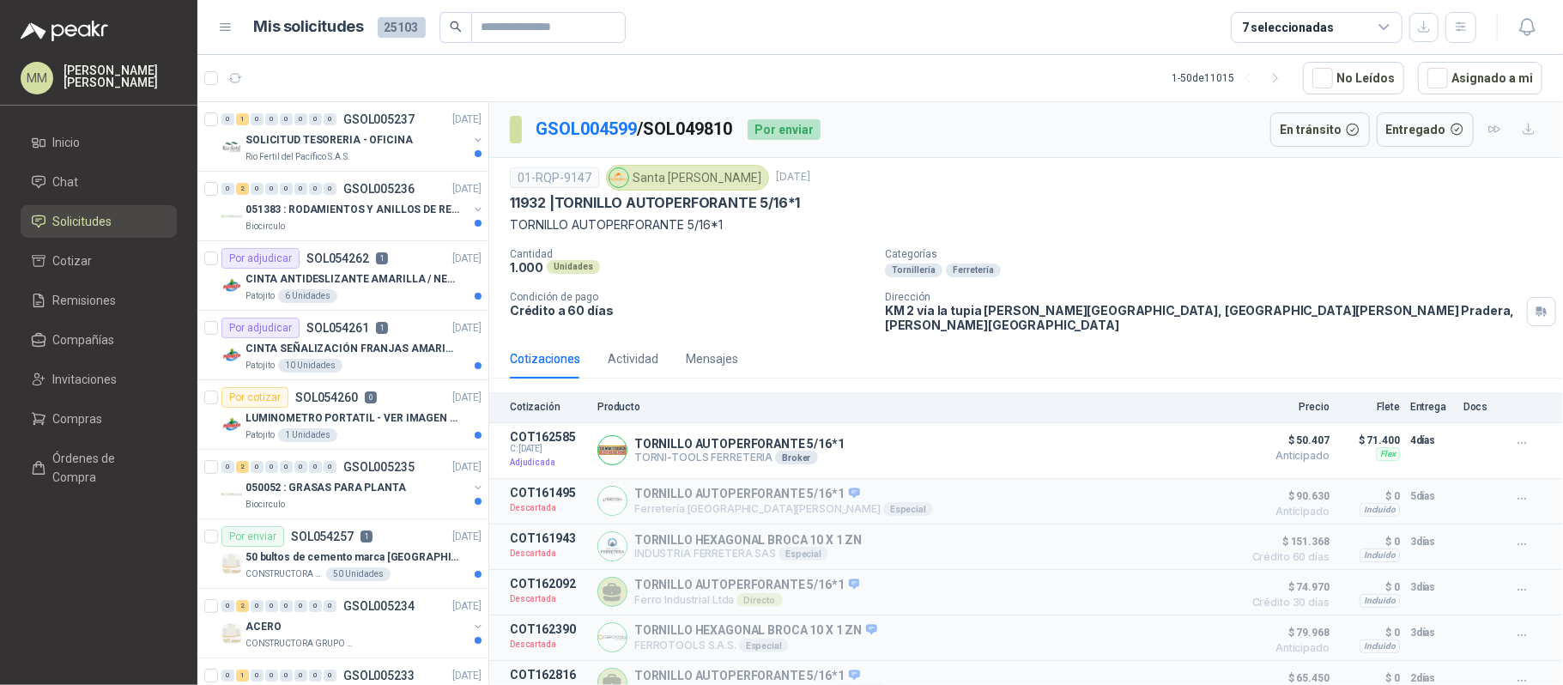
click at [701, 125] on p "GSOL004599 / SOL049810" at bounding box center [635, 129] width 198 height 27
copy p "SOL049810"
click at [719, 438] on p "TORNILLO AUTOPERFORANTE 5/16*1" at bounding box center [739, 444] width 210 height 14
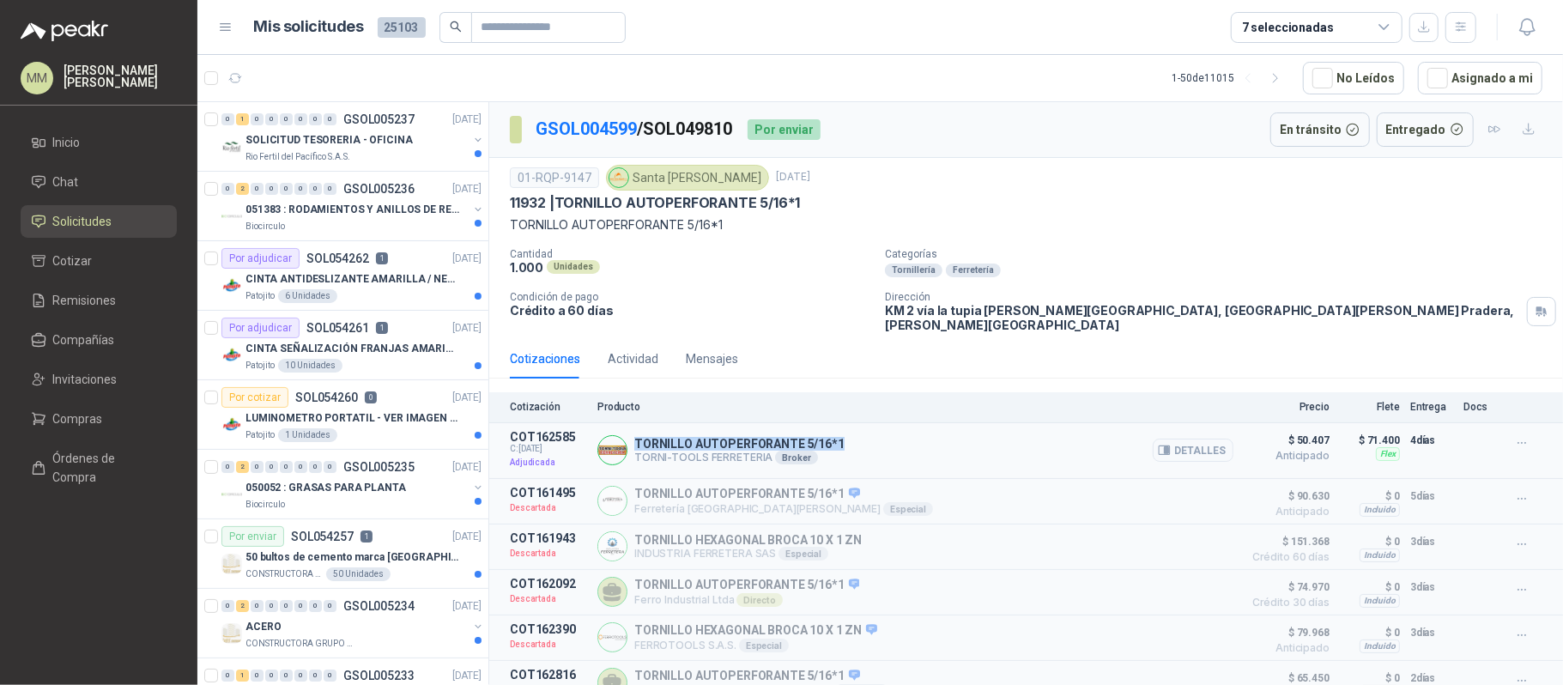
click at [719, 438] on p "TORNILLO AUTOPERFORANTE 5/16*1" at bounding box center [739, 444] width 210 height 14
copy p "TORNILLO AUTOPERFORANTE 5/16*1"
click at [1175, 446] on button "Detalles" at bounding box center [1193, 450] width 81 height 23
